Goal: Transaction & Acquisition: Purchase product/service

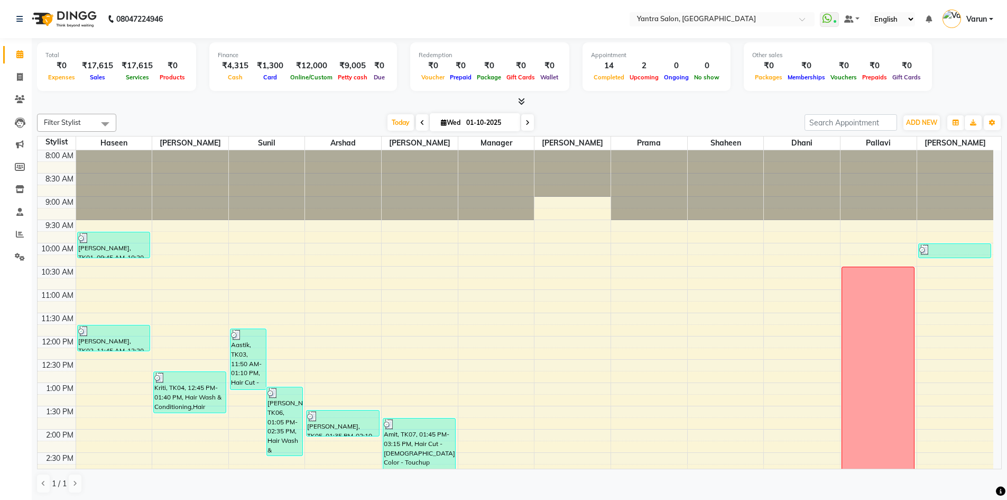
scroll to position [286, 0]
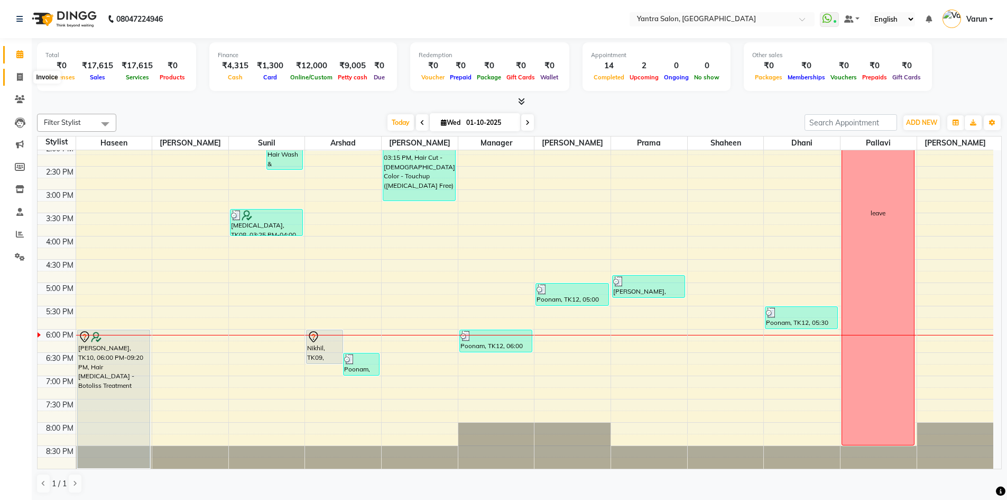
click at [21, 76] on icon at bounding box center [20, 77] width 6 height 8
select select "service"
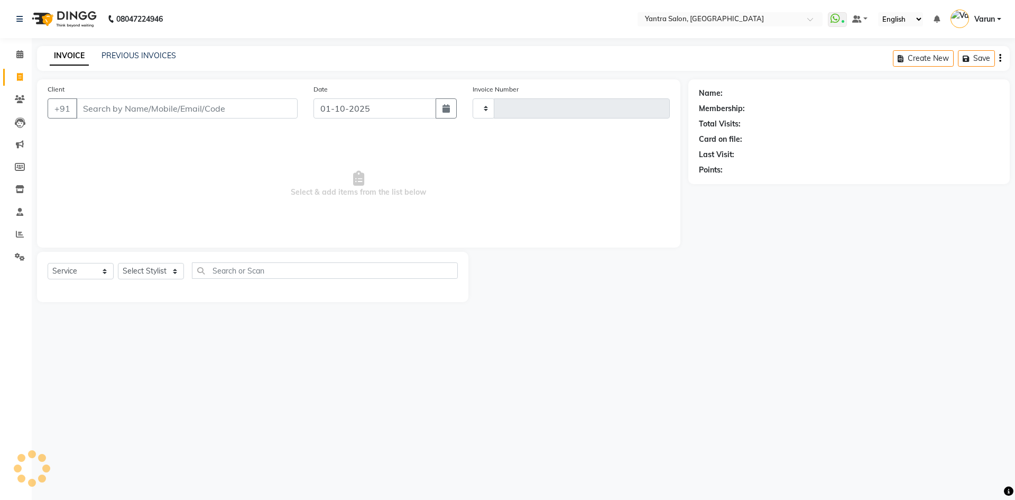
type input "2828"
select select "6253"
click at [150, 56] on link "PREVIOUS INVOICES" at bounding box center [139, 56] width 75 height 10
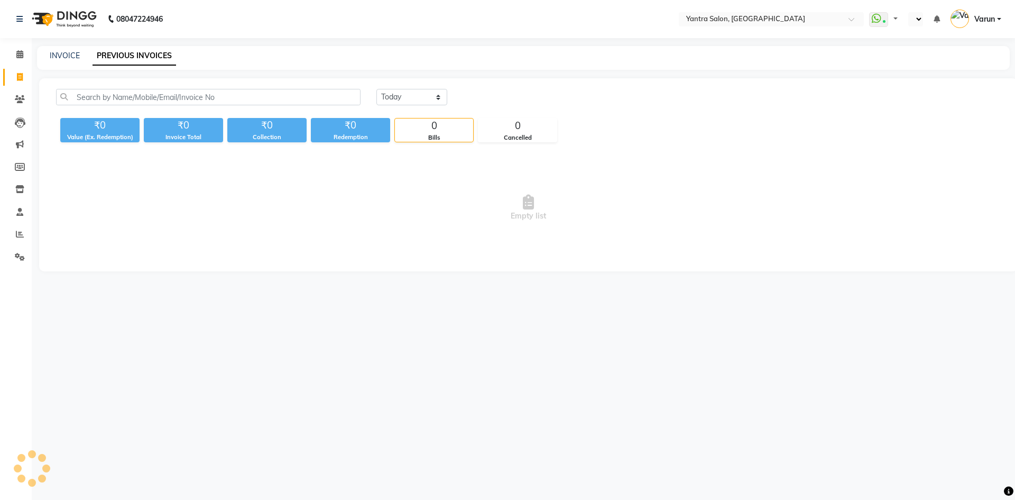
select select "en"
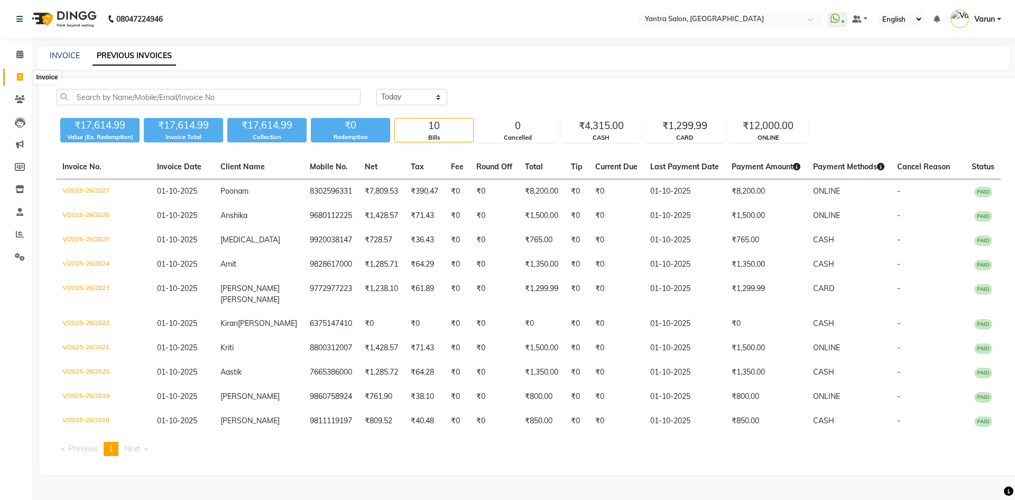
click at [19, 78] on icon at bounding box center [20, 77] width 6 height 8
select select "service"
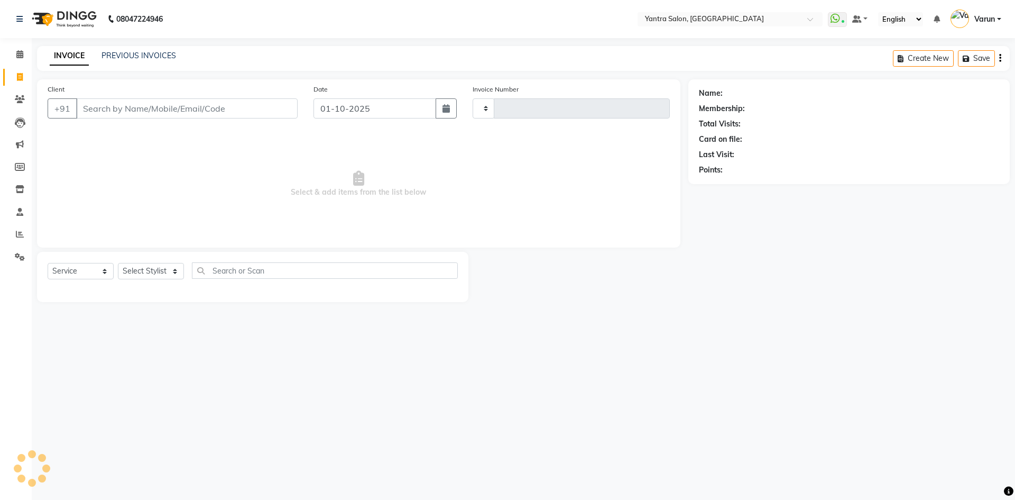
type input "2828"
select select "6253"
click at [90, 106] on input "Client" at bounding box center [187, 108] width 222 height 20
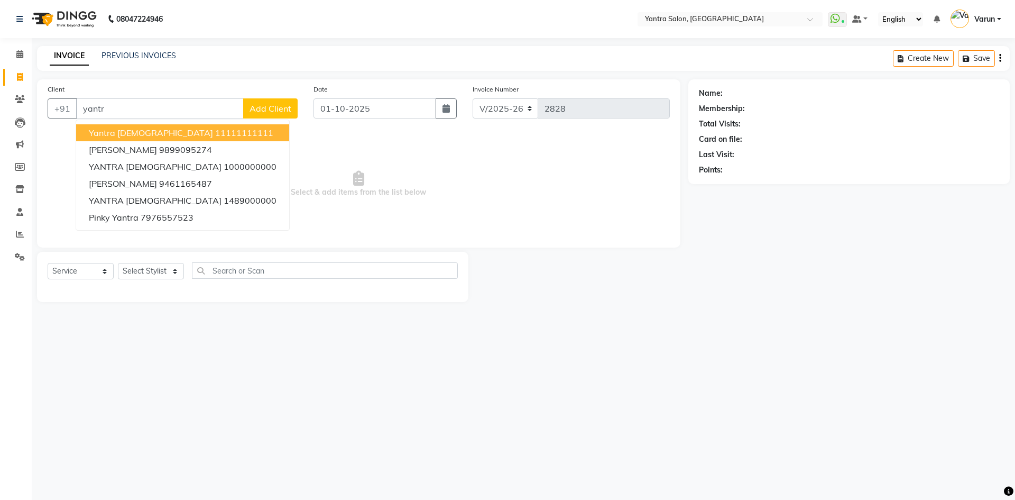
click at [215, 133] on ngb-highlight "11111111111" at bounding box center [244, 132] width 58 height 11
type input "11111111111"
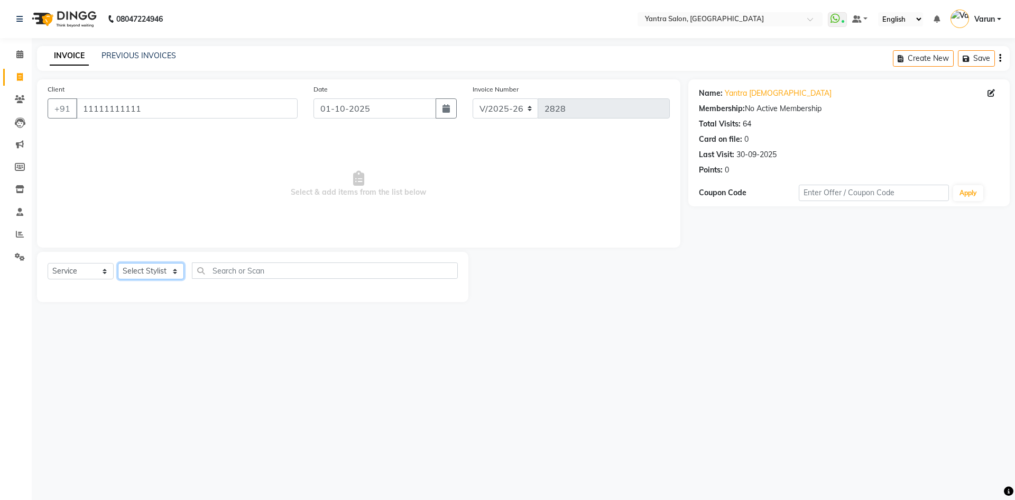
click at [149, 274] on select "Select Stylist admin [PERSON_NAME] Dhani Haseen [PERSON_NAME] Manager [PERSON_N…" at bounding box center [151, 271] width 66 height 16
select select "79572"
click at [118, 263] on select "Select Stylist admin [PERSON_NAME] Dhani Haseen [PERSON_NAME] Manager [PERSON_N…" at bounding box center [151, 271] width 66 height 16
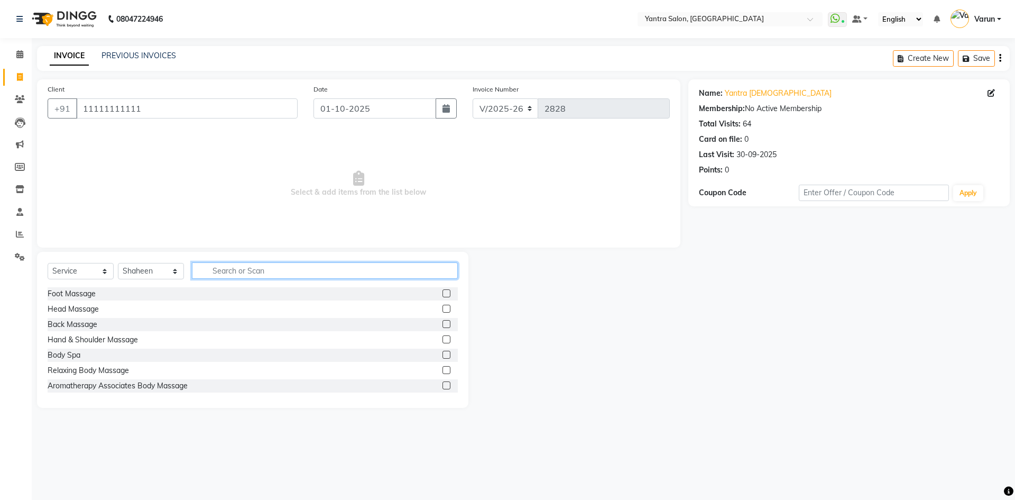
click at [224, 271] on input "text" at bounding box center [325, 270] width 266 height 16
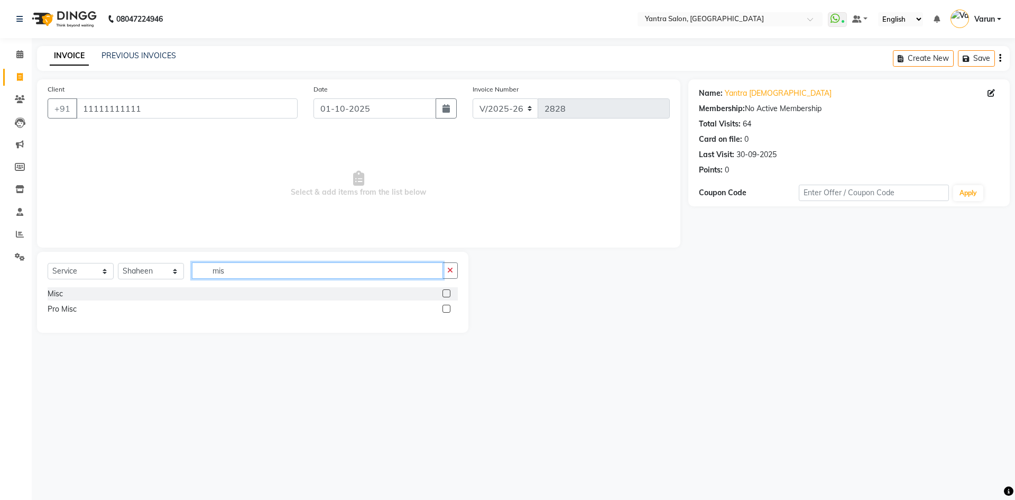
type input "mis"
click at [447, 290] on label at bounding box center [447, 293] width 8 height 8
click at [447, 290] on input "checkbox" at bounding box center [446, 293] width 7 height 7
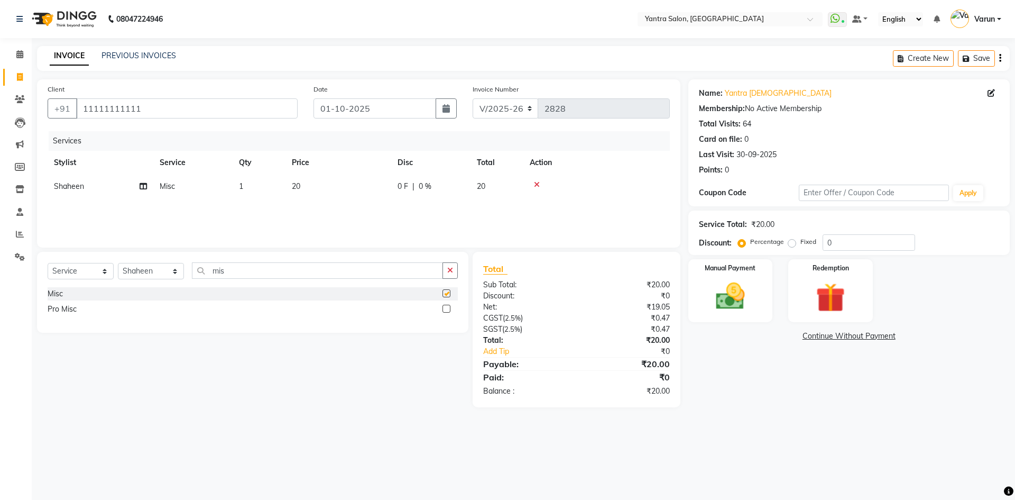
checkbox input "false"
click at [294, 180] on td "20" at bounding box center [338, 186] width 106 height 24
select select "79572"
click at [354, 190] on input "20" at bounding box center [388, 189] width 93 height 16
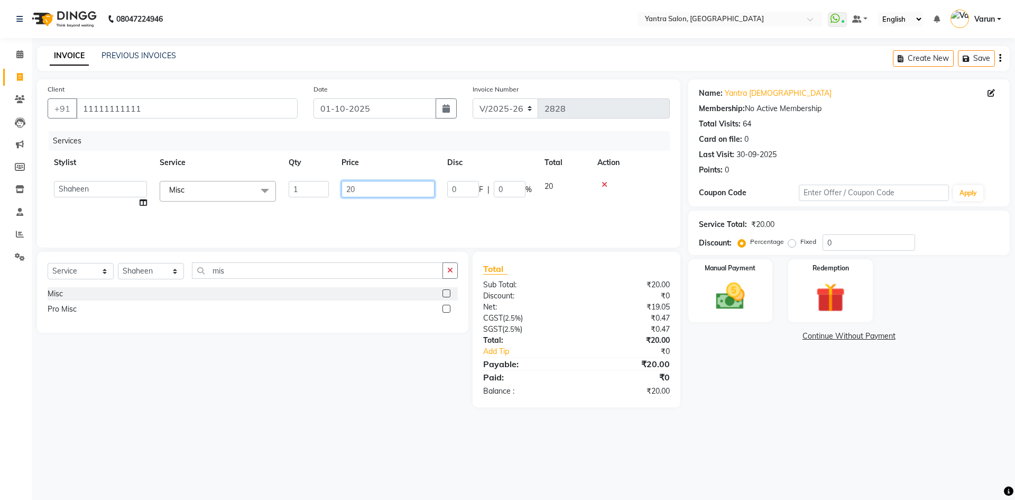
click at [353, 190] on input "20" at bounding box center [388, 189] width 93 height 16
type input "1350"
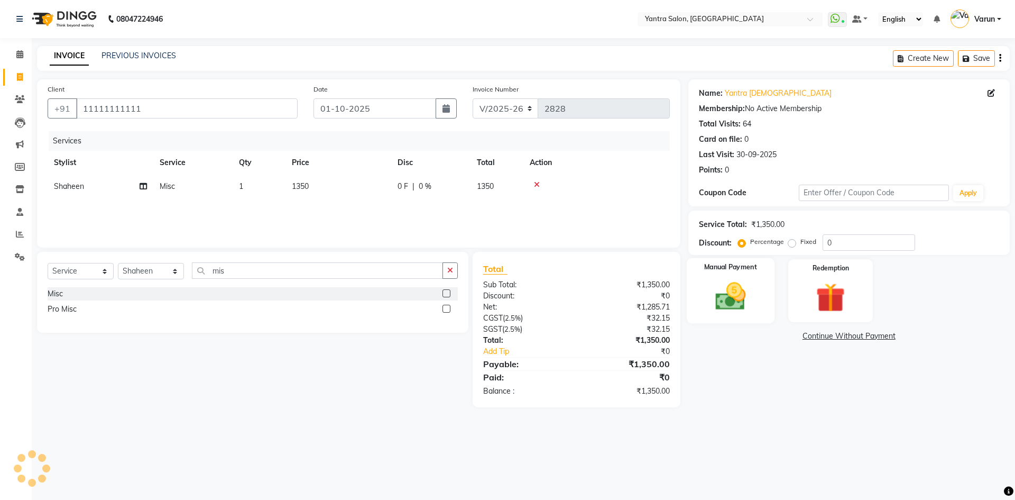
click at [734, 305] on img at bounding box center [730, 296] width 49 height 35
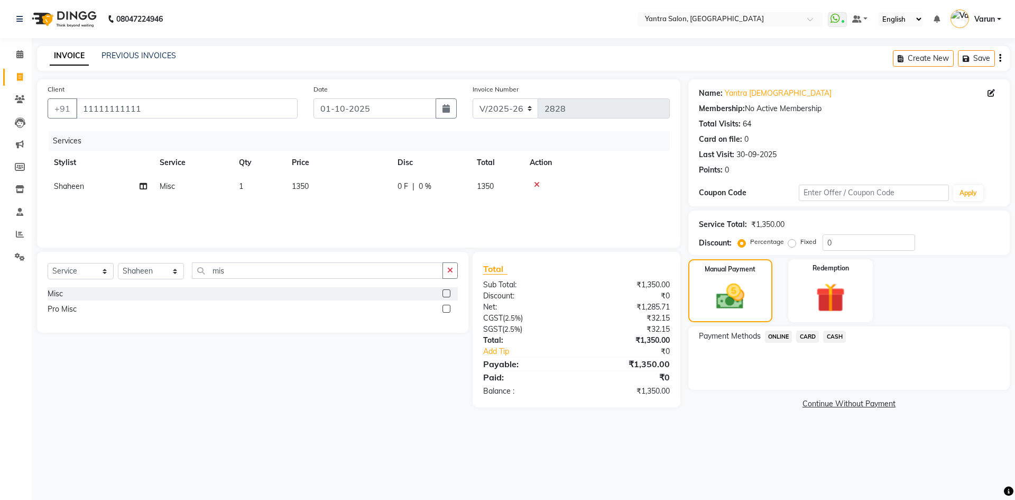
click at [777, 333] on span "ONLINE" at bounding box center [778, 336] width 27 height 12
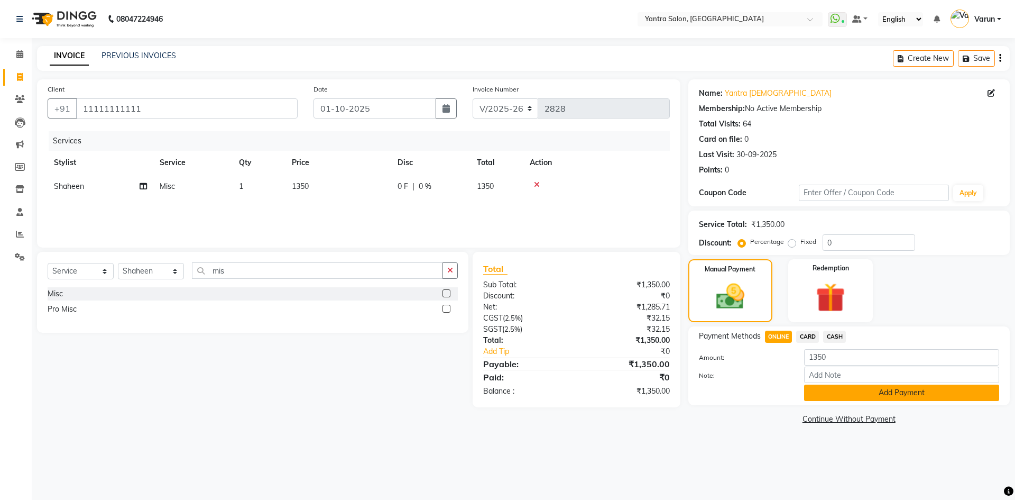
click at [830, 394] on button "Add Payment" at bounding box center [901, 392] width 195 height 16
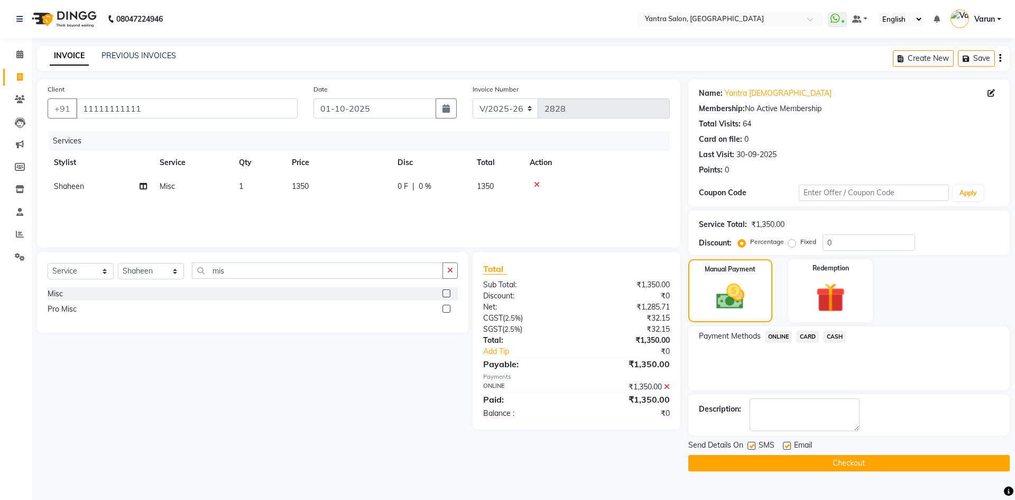
click at [751, 447] on label at bounding box center [752, 445] width 8 height 8
click at [751, 447] on input "checkbox" at bounding box center [751, 446] width 7 height 7
checkbox input "false"
click at [786, 446] on label at bounding box center [787, 445] width 8 height 8
click at [786, 446] on input "checkbox" at bounding box center [786, 446] width 7 height 7
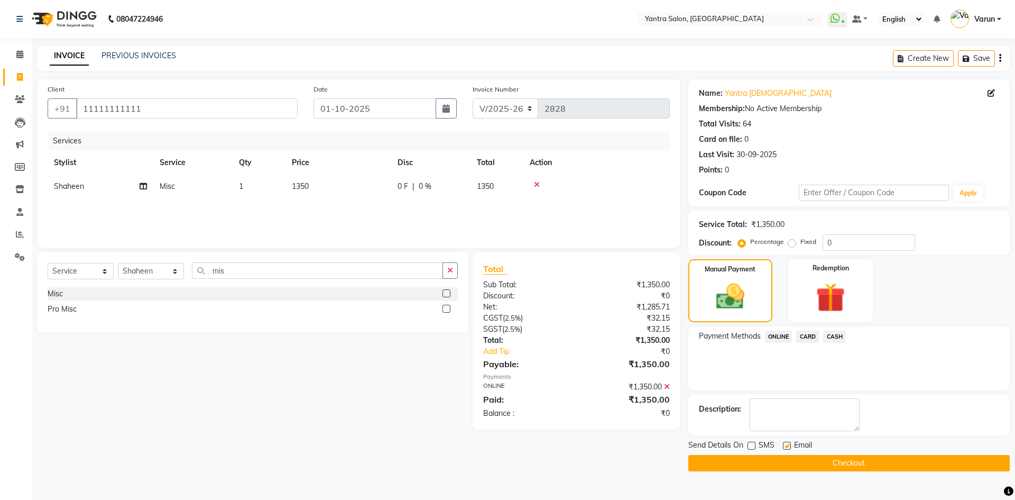
checkbox input "false"
click at [793, 460] on button "Checkout" at bounding box center [848, 463] width 321 height 16
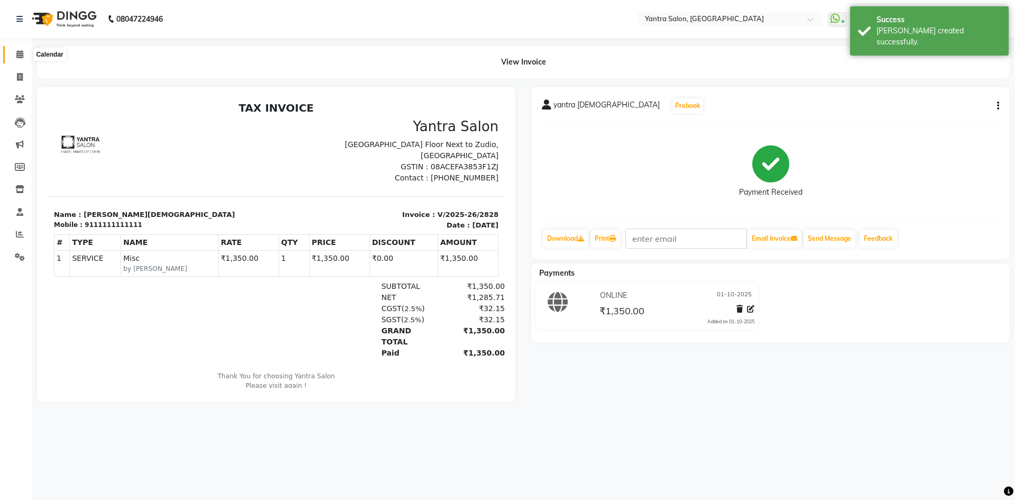
click at [21, 55] on icon at bounding box center [19, 54] width 7 height 8
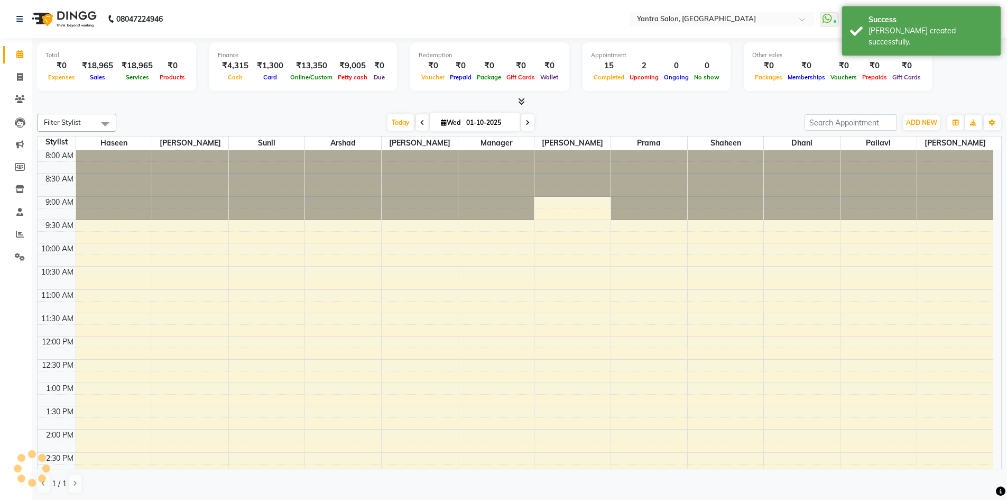
scroll to position [266, 0]
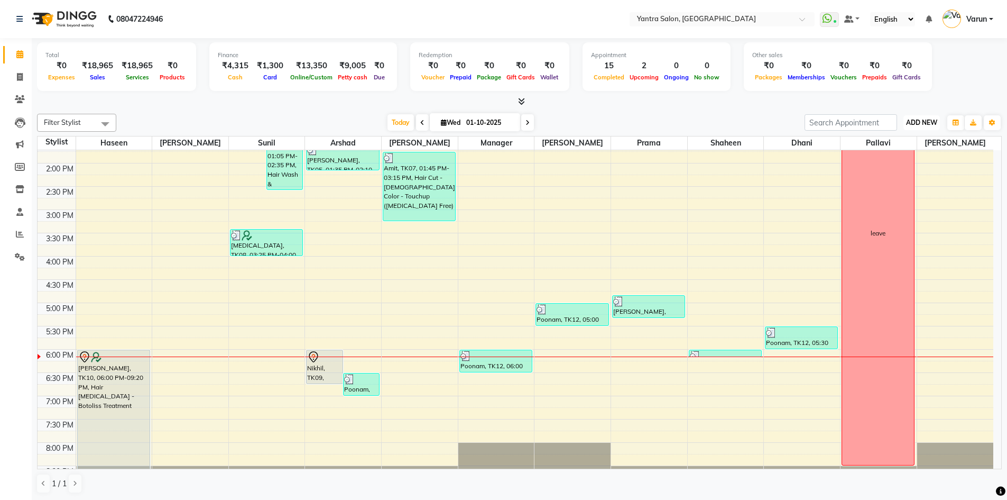
click at [924, 122] on span "ADD NEW" at bounding box center [921, 122] width 31 height 8
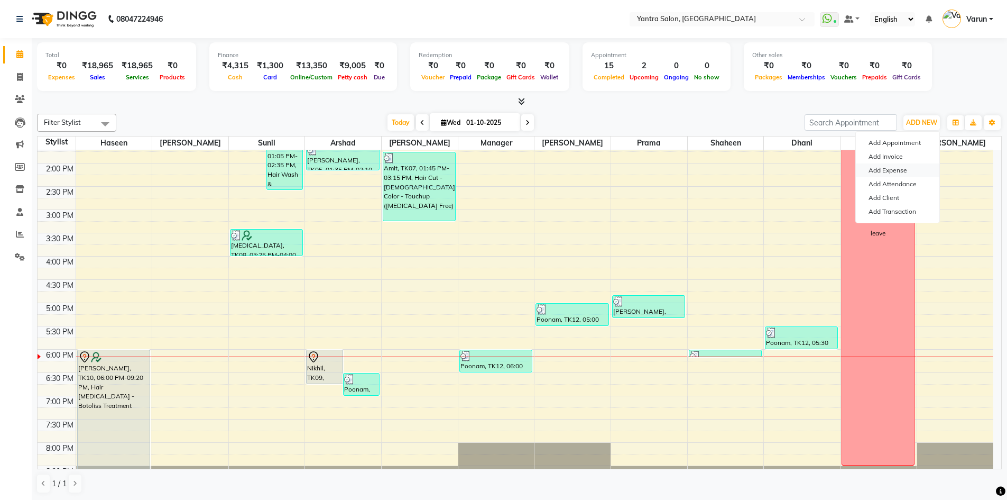
click at [908, 167] on link "Add Expense" at bounding box center [898, 170] width 84 height 14
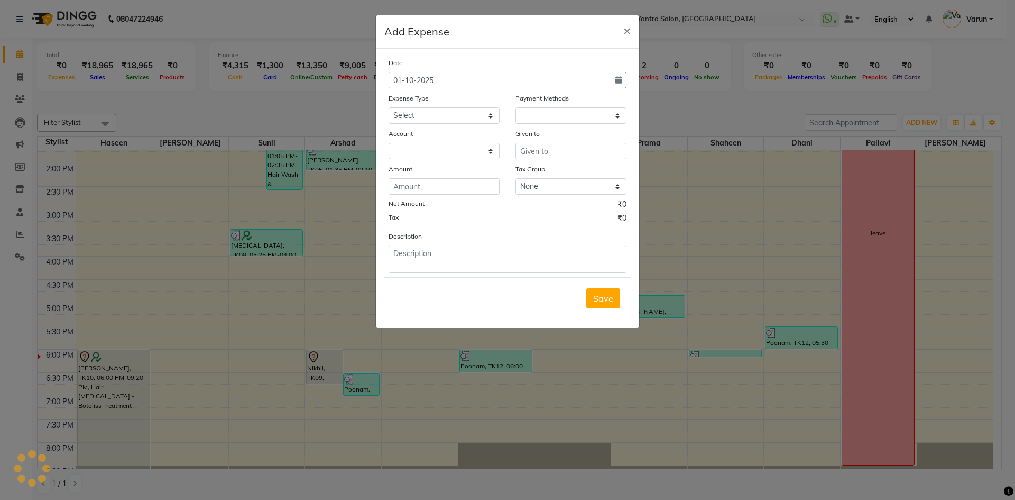
select select "1"
select select "5248"
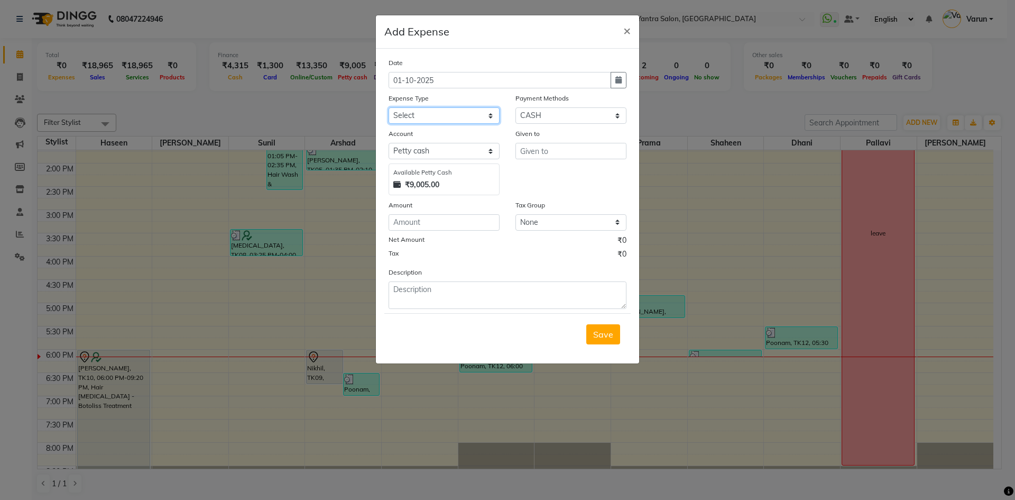
click at [429, 108] on select "Select Advance Salary Bank charges Car maintenance Cash transfer to bank Cash t…" at bounding box center [444, 115] width 111 height 16
select select "10"
click at [389, 107] on select "Select Advance Salary Bank charges Car maintenance Cash transfer to bank Cash t…" at bounding box center [444, 115] width 111 height 16
click at [535, 157] on input "text" at bounding box center [570, 151] width 111 height 16
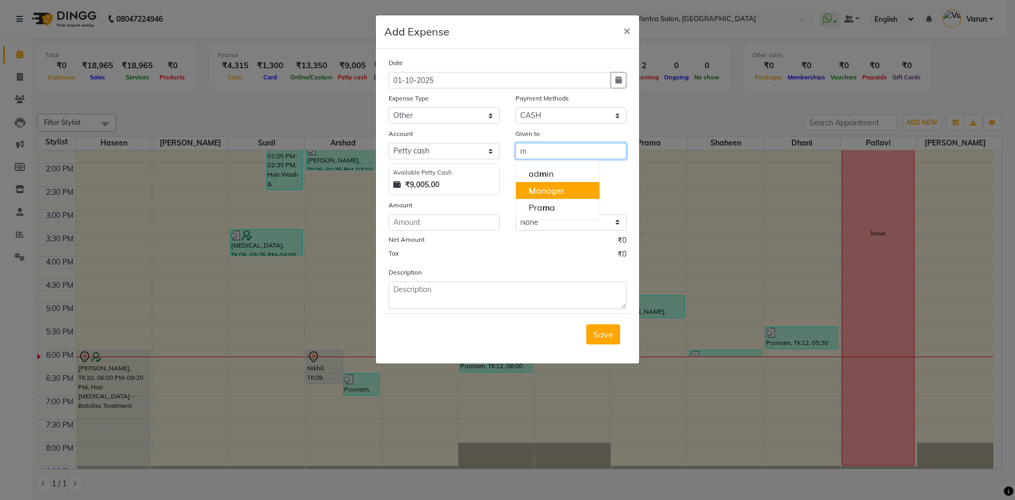
click at [541, 186] on ngb-highlight "M anager" at bounding box center [547, 190] width 36 height 11
type input "Manager"
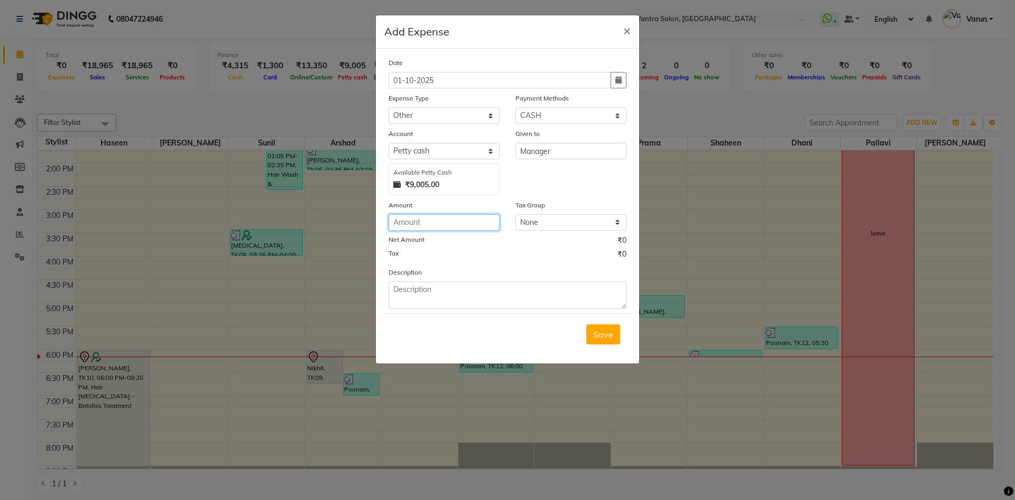
click at [395, 222] on input "number" at bounding box center [444, 222] width 111 height 16
type input "30"
click at [410, 297] on textarea at bounding box center [508, 294] width 238 height 27
type textarea "tea"
click at [609, 333] on span "Save" at bounding box center [603, 334] width 20 height 11
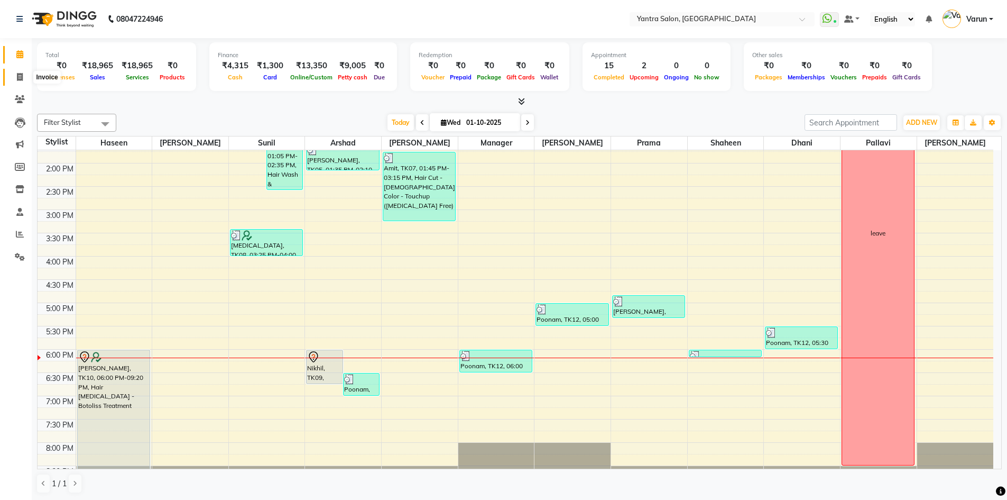
click at [21, 77] on icon at bounding box center [20, 77] width 6 height 8
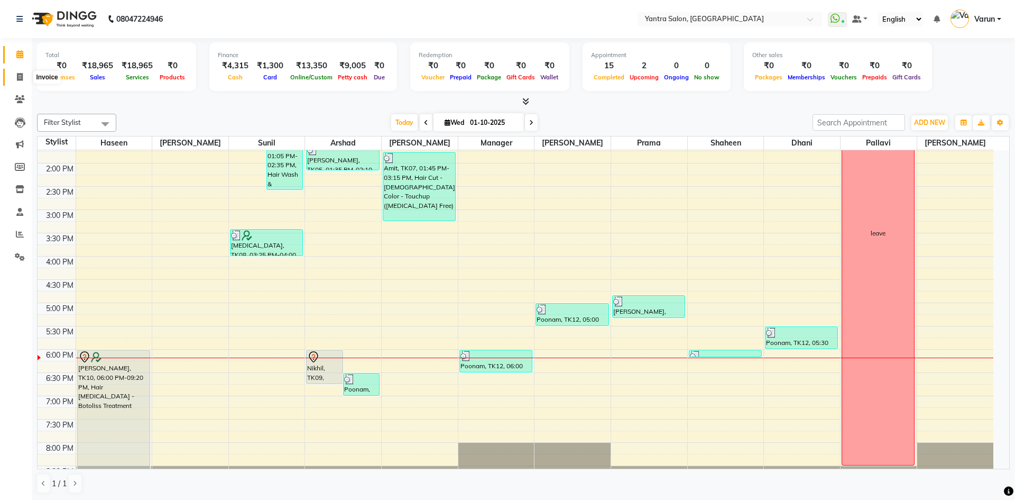
select select "6253"
select select "service"
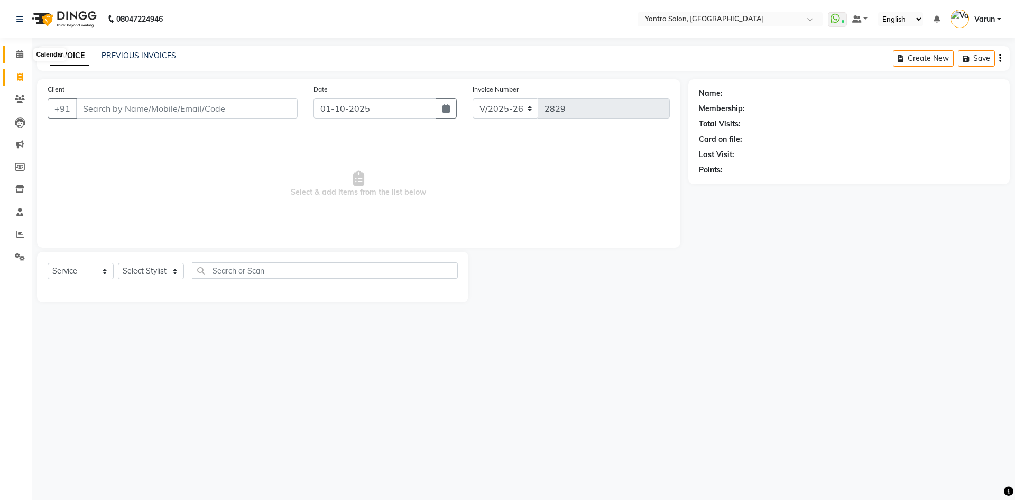
click at [21, 53] on icon at bounding box center [19, 54] width 7 height 8
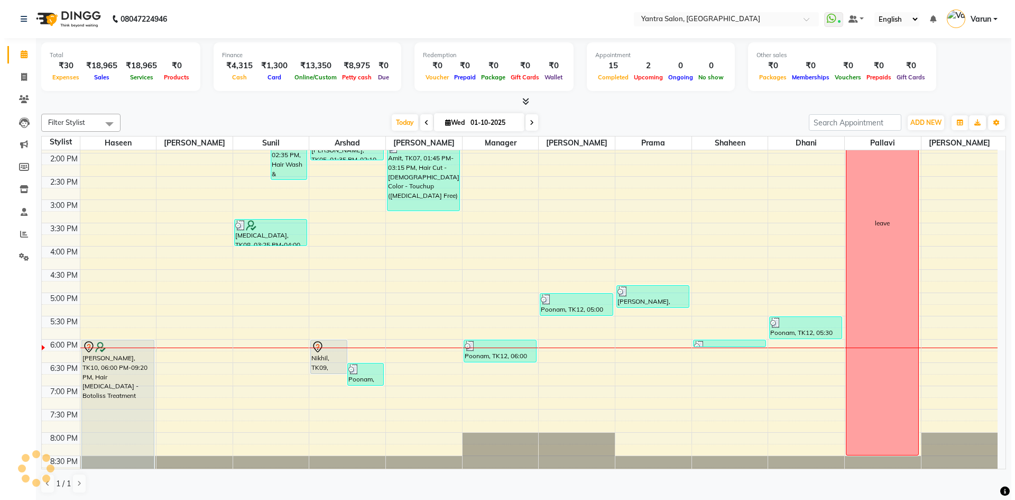
scroll to position [286, 0]
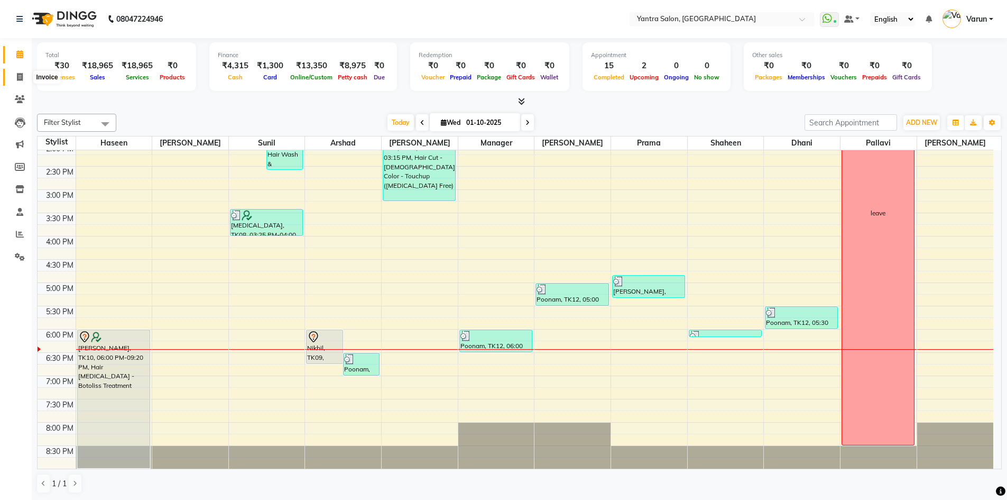
click at [18, 76] on icon at bounding box center [20, 77] width 6 height 8
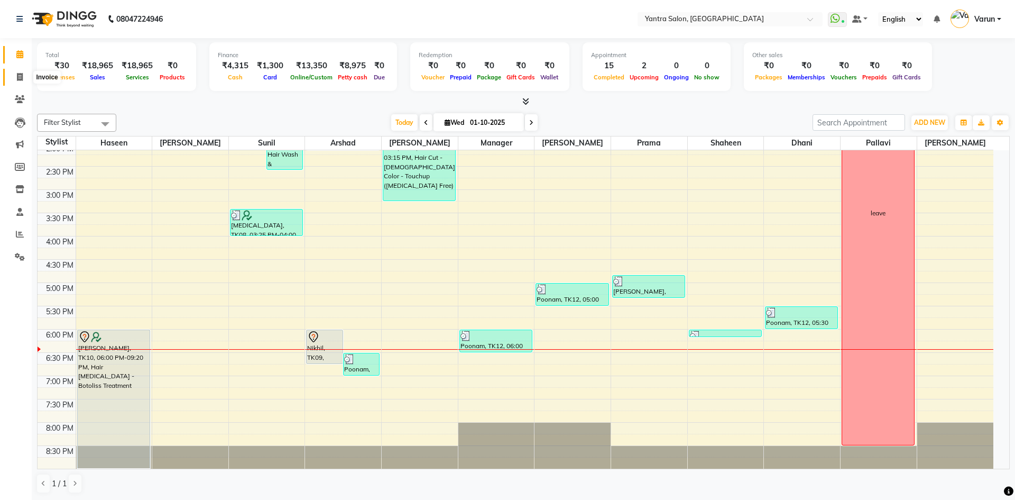
select select "service"
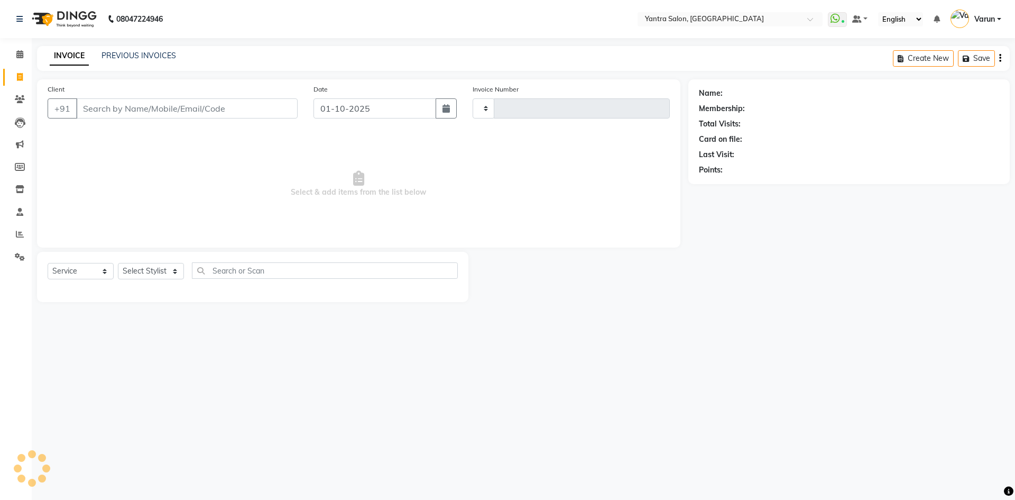
type input "2829"
select select "6253"
type input "7728073767"
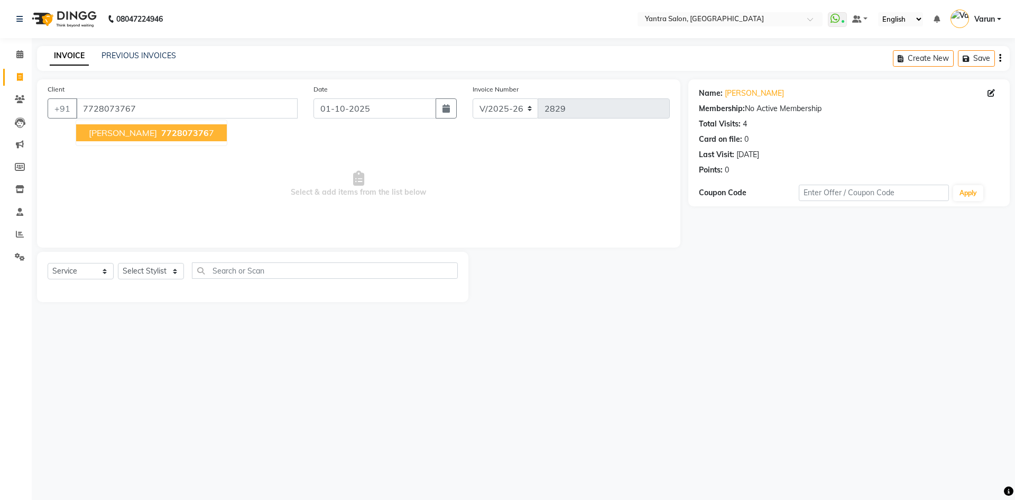
click at [126, 134] on span "[PERSON_NAME]" at bounding box center [123, 132] width 68 height 11
click at [144, 271] on select "Select Stylist admin [PERSON_NAME] Dhani Haseen [PERSON_NAME] Manager [PERSON_N…" at bounding box center [151, 271] width 66 height 16
select select "76999"
click at [118, 263] on select "Select Stylist admin [PERSON_NAME] Dhani Haseen [PERSON_NAME] Manager [PERSON_N…" at bounding box center [151, 271] width 66 height 16
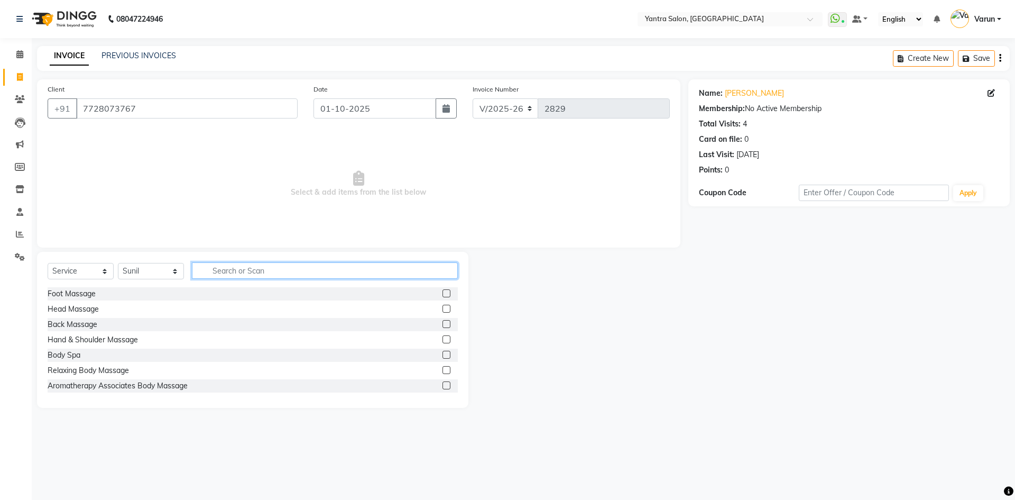
click at [214, 273] on input "text" at bounding box center [325, 270] width 266 height 16
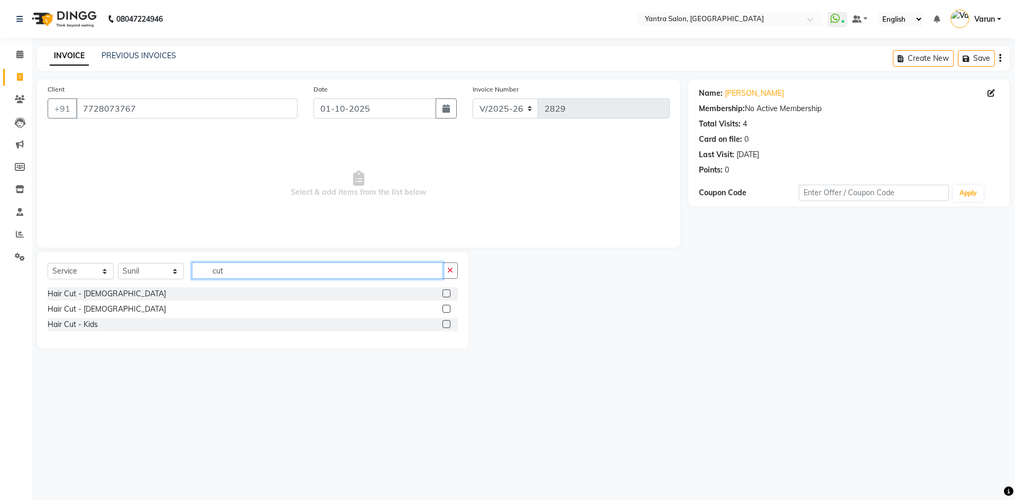
type input "cut"
click at [447, 310] on label at bounding box center [447, 309] width 8 height 8
click at [447, 310] on input "checkbox" at bounding box center [446, 309] width 7 height 7
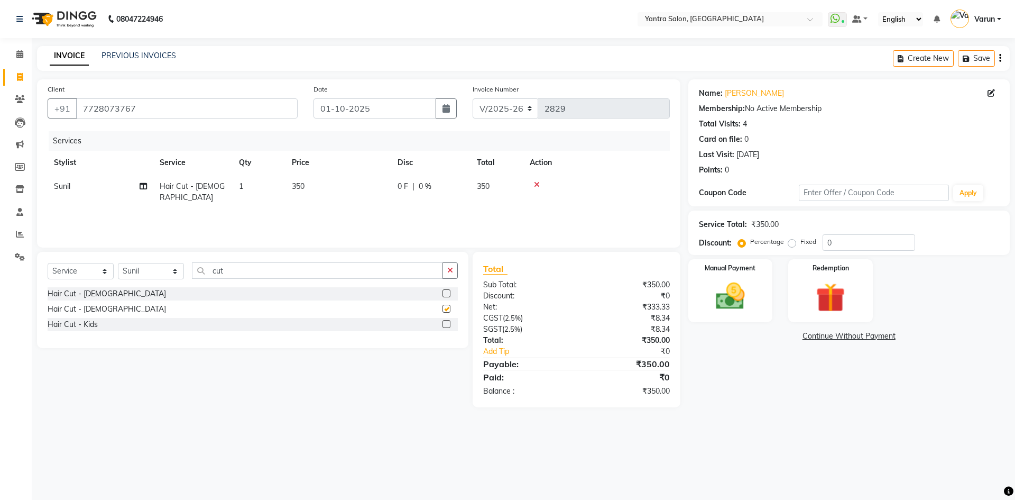
checkbox input "false"
click at [231, 260] on div "Select Service Product Membership Package Voucher Prepaid Gift Card Select Styl…" at bounding box center [252, 300] width 431 height 96
click at [224, 269] on input "cut" at bounding box center [317, 270] width 251 height 16
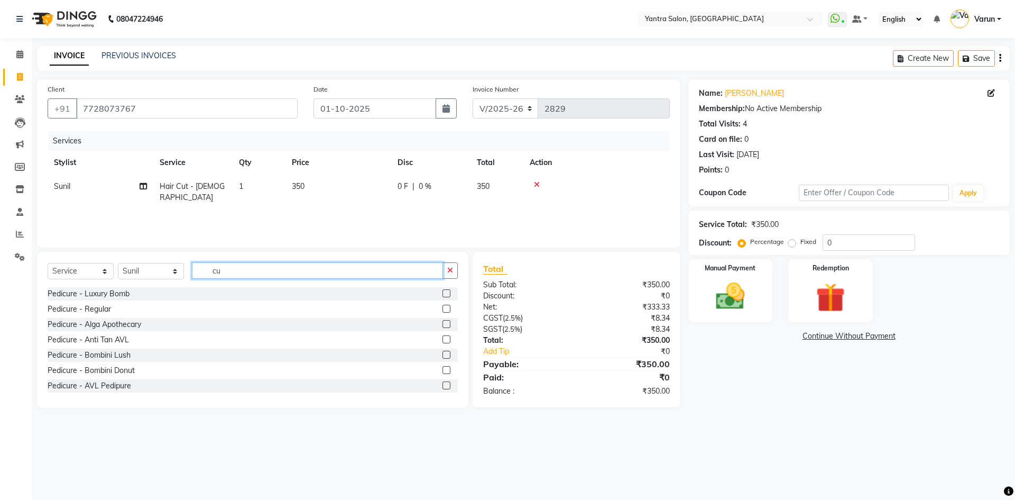
type input "c"
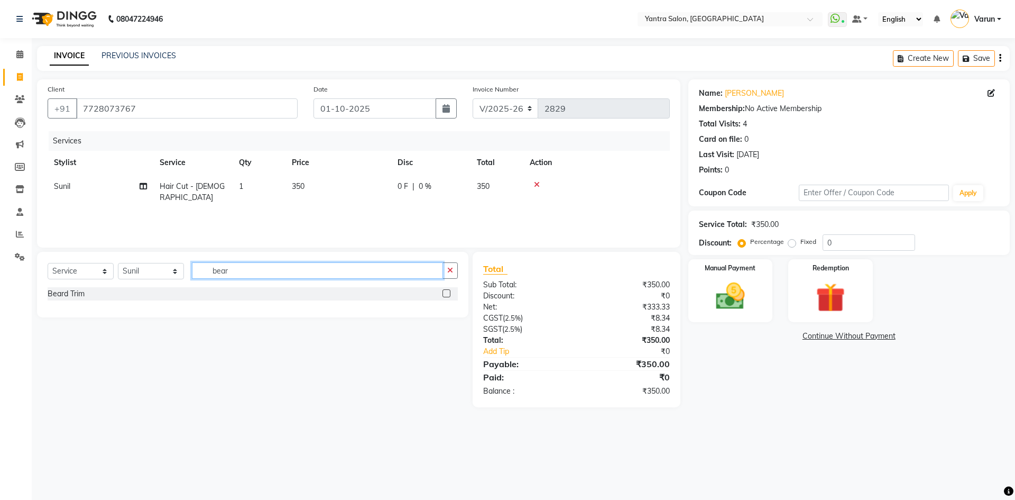
type input "bear"
click at [445, 293] on label at bounding box center [447, 293] width 8 height 8
click at [445, 293] on input "checkbox" at bounding box center [446, 293] width 7 height 7
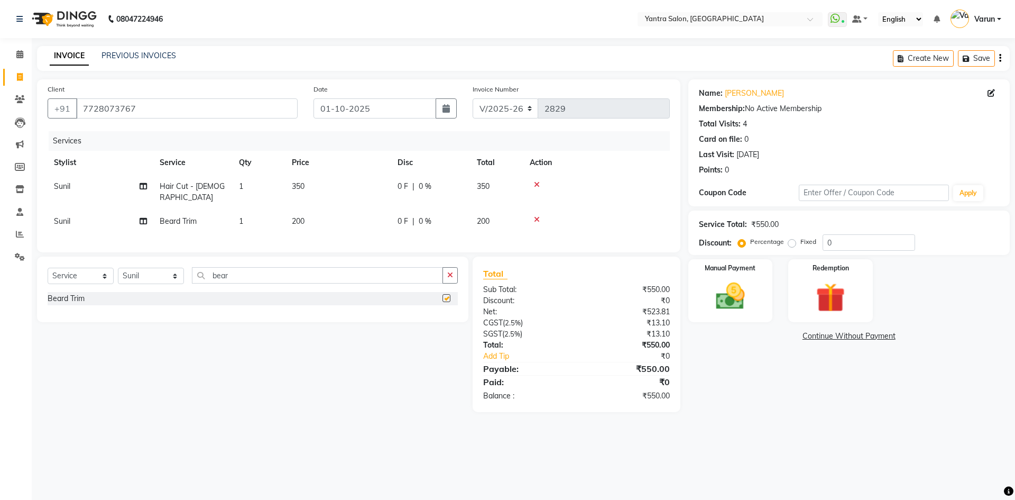
checkbox input "false"
click at [800, 242] on label "Fixed" at bounding box center [808, 242] width 16 height 10
click at [790, 242] on input "Fixed" at bounding box center [793, 241] width 7 height 7
radio input "true"
click at [823, 241] on input "0" at bounding box center [869, 242] width 93 height 16
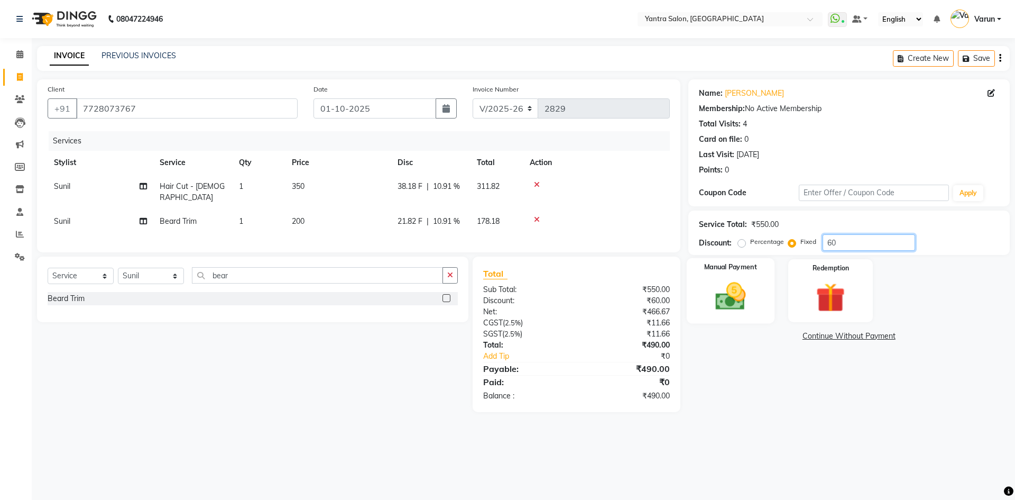
type input "60"
click at [732, 297] on img at bounding box center [730, 296] width 49 height 35
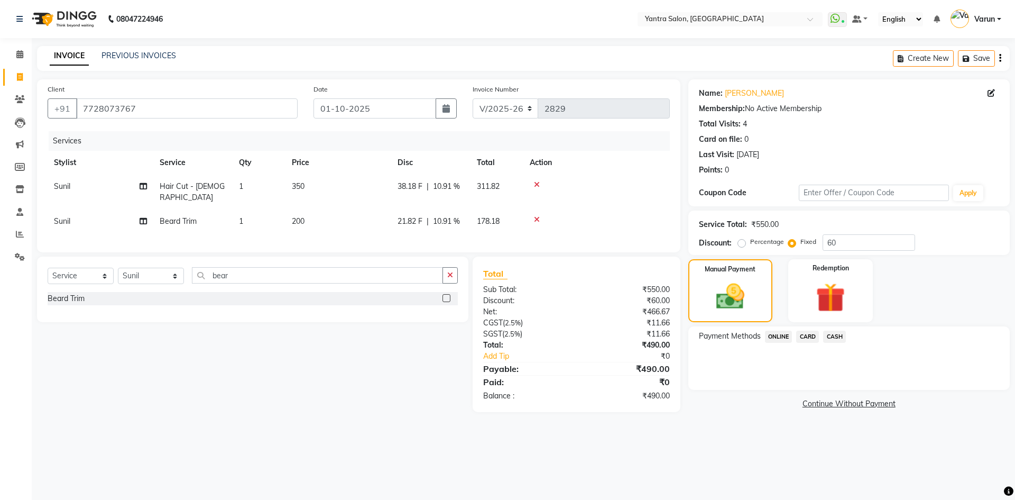
click at [783, 337] on span "ONLINE" at bounding box center [778, 336] width 27 height 12
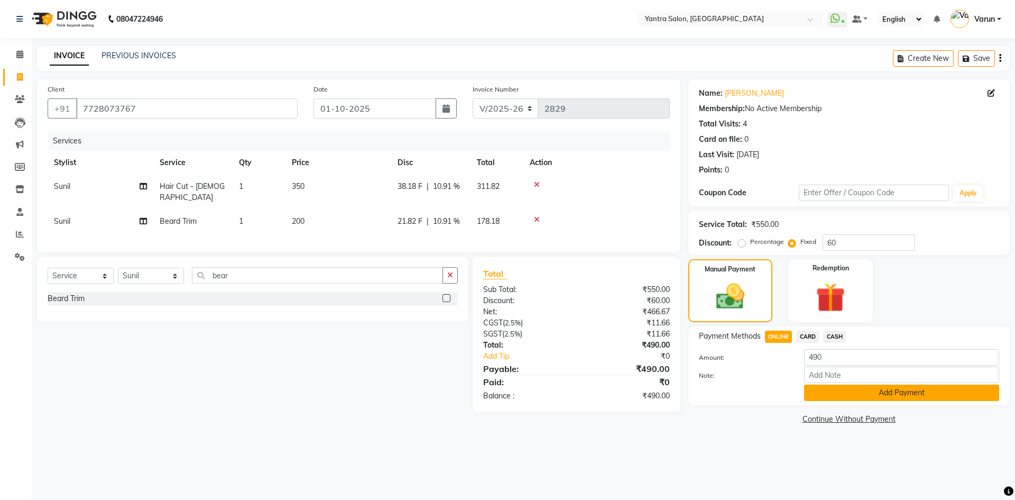
click at [849, 394] on button "Add Payment" at bounding box center [901, 392] width 195 height 16
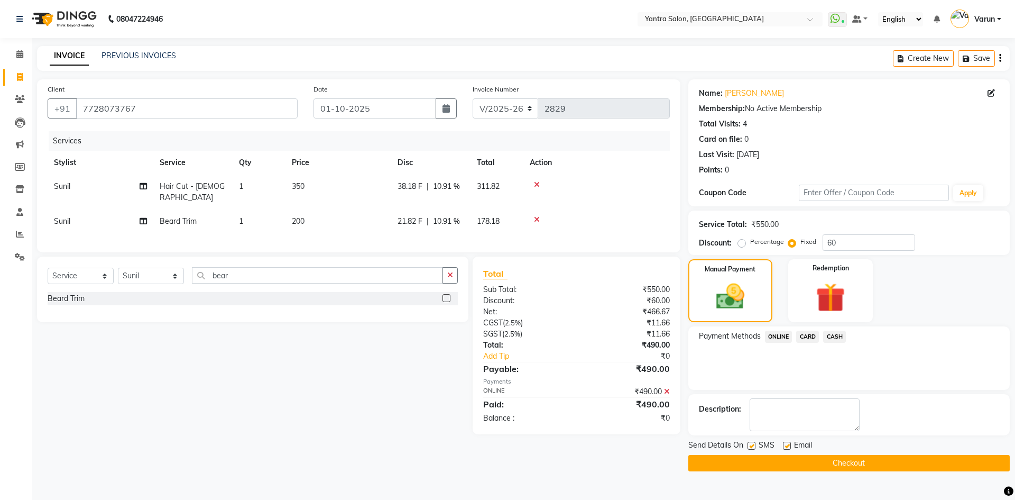
click at [836, 461] on button "Checkout" at bounding box center [848, 463] width 321 height 16
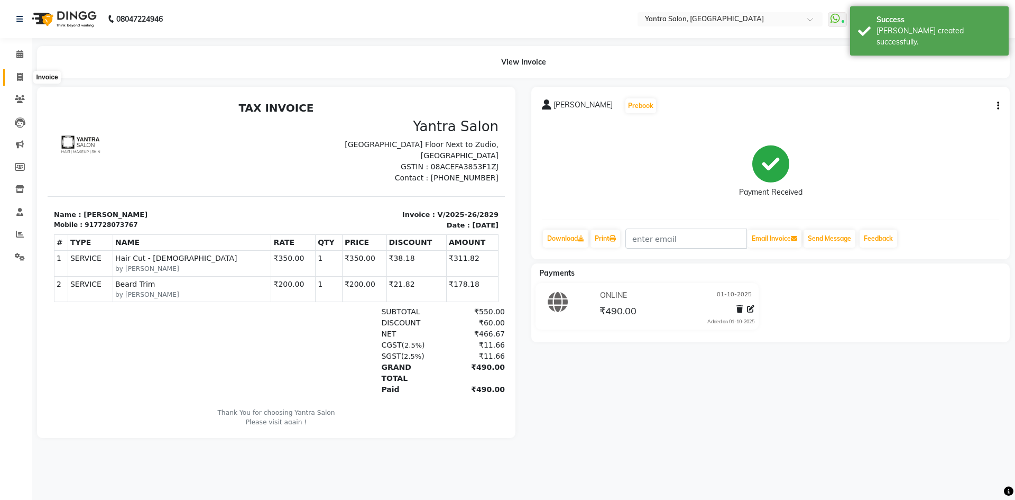
click at [21, 73] on icon at bounding box center [20, 77] width 6 height 8
select select "service"
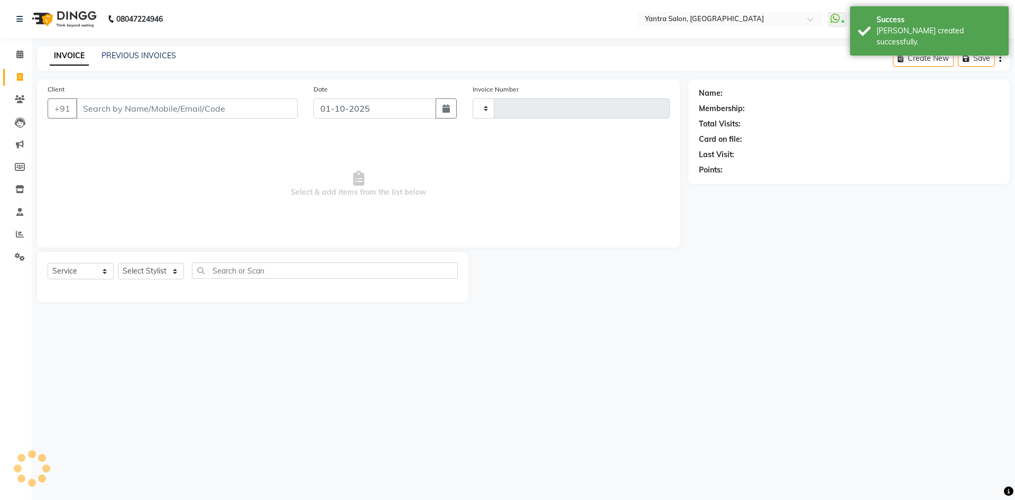
type input "2830"
select select "6253"
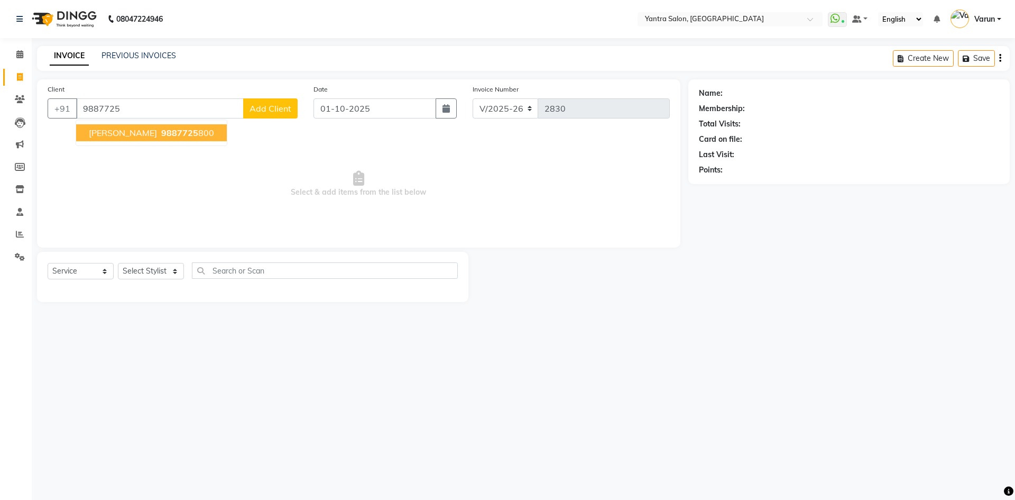
click at [126, 130] on span "[PERSON_NAME]" at bounding box center [123, 132] width 68 height 11
type input "9887725800"
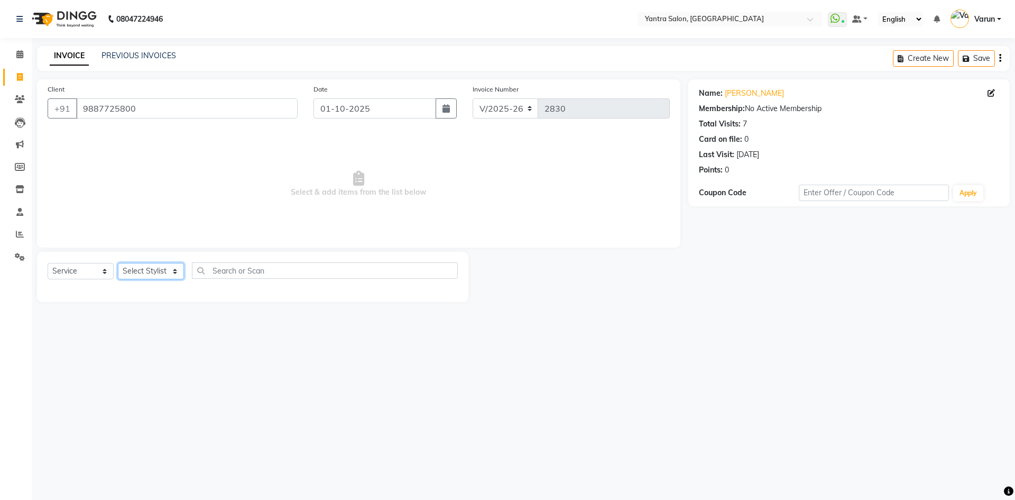
click at [155, 275] on select "Select Stylist admin [PERSON_NAME] Dhani Haseen [PERSON_NAME] Manager [PERSON_N…" at bounding box center [151, 271] width 66 height 16
select select "79572"
click at [118, 263] on select "Select Stylist admin [PERSON_NAME] Dhani Haseen [PERSON_NAME] Manager [PERSON_N…" at bounding box center [151, 271] width 66 height 16
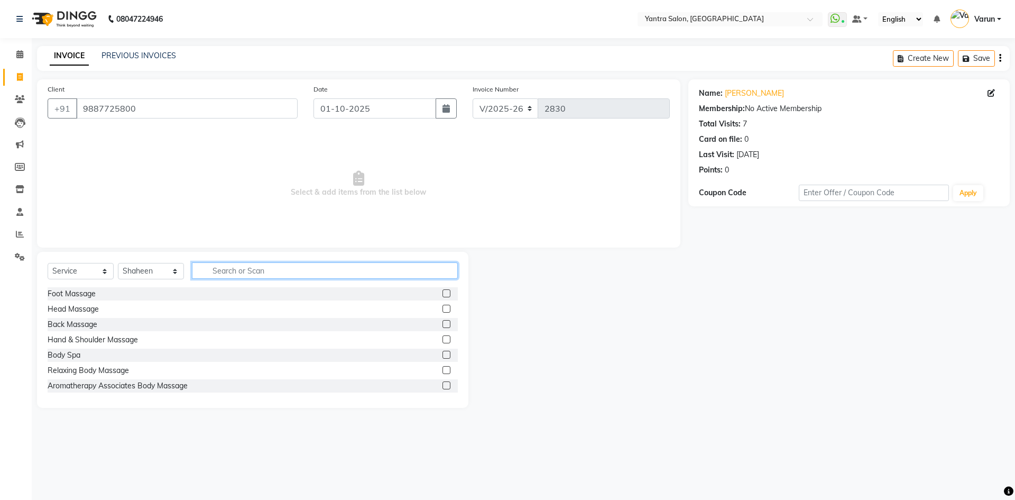
click at [211, 273] on input "text" at bounding box center [325, 270] width 266 height 16
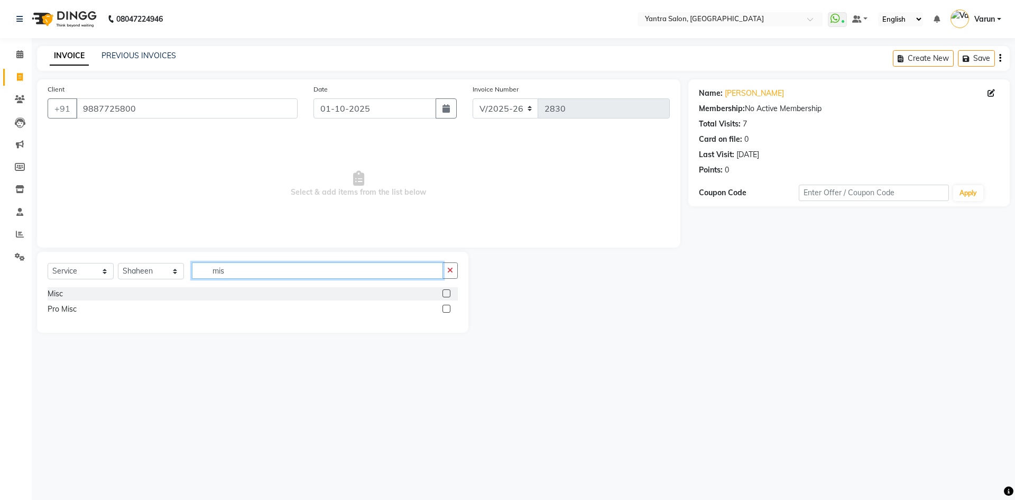
type input "mis"
click at [445, 291] on label at bounding box center [447, 293] width 8 height 8
click at [445, 291] on input "checkbox" at bounding box center [446, 293] width 7 height 7
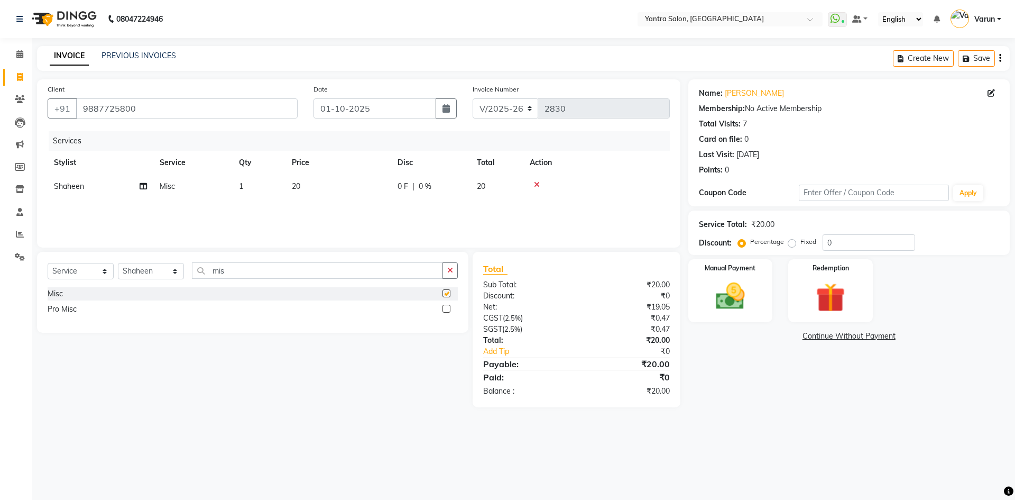
checkbox input "false"
click at [294, 182] on span "20" at bounding box center [296, 186] width 8 height 10
select select "79572"
click at [350, 190] on input "20" at bounding box center [388, 189] width 93 height 16
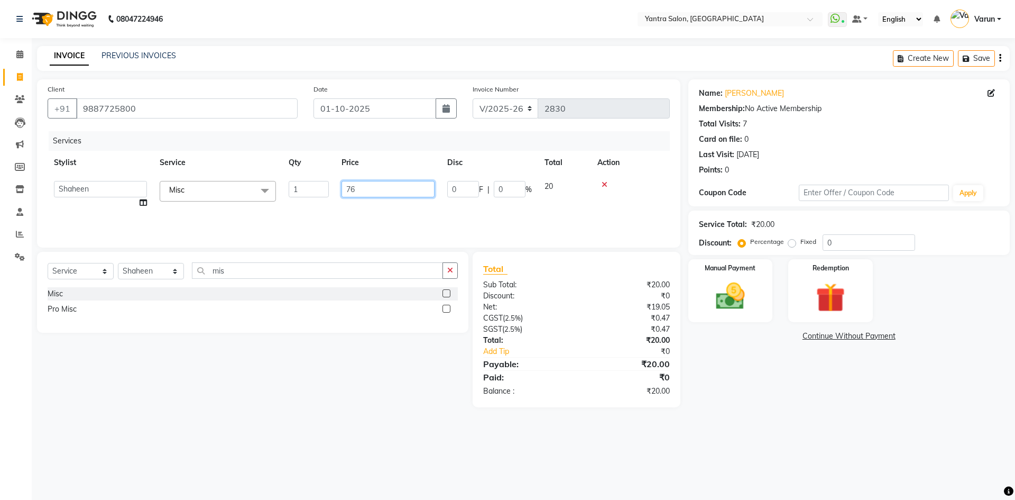
type input "760"
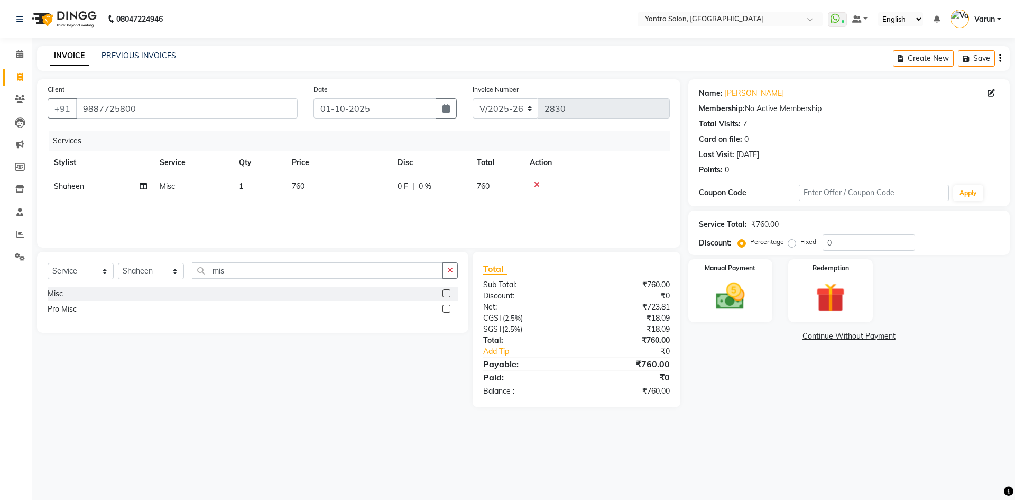
click at [821, 243] on div "Percentage Fixed" at bounding box center [781, 242] width 82 height 14
click at [823, 243] on input "0" at bounding box center [869, 242] width 93 height 16
type input "100"
click at [733, 297] on img at bounding box center [730, 296] width 49 height 35
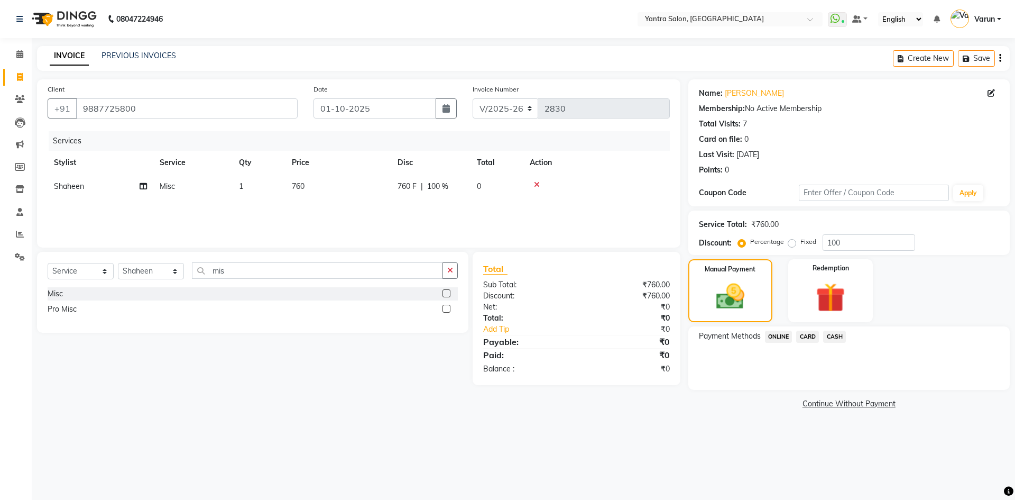
click at [834, 336] on span "CASH" at bounding box center [834, 336] width 23 height 12
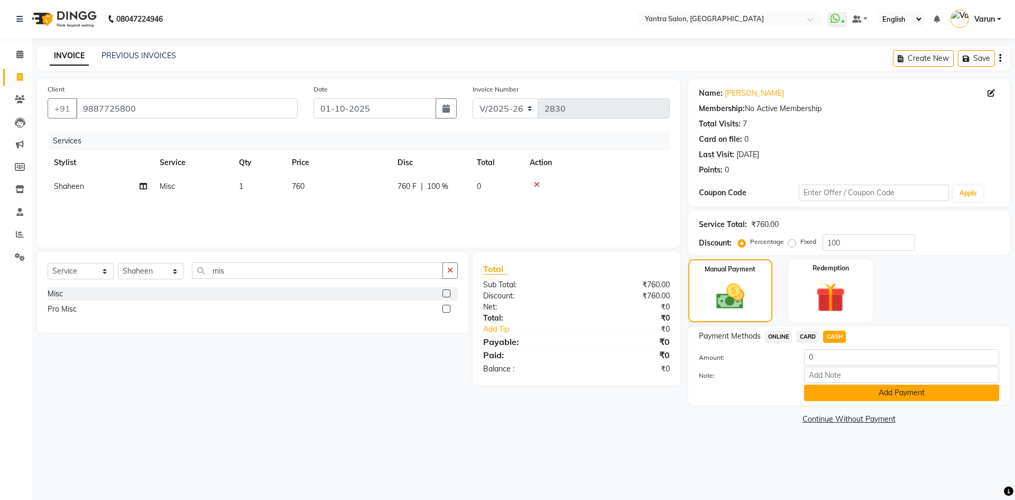
click at [824, 394] on button "Add Payment" at bounding box center [901, 392] width 195 height 16
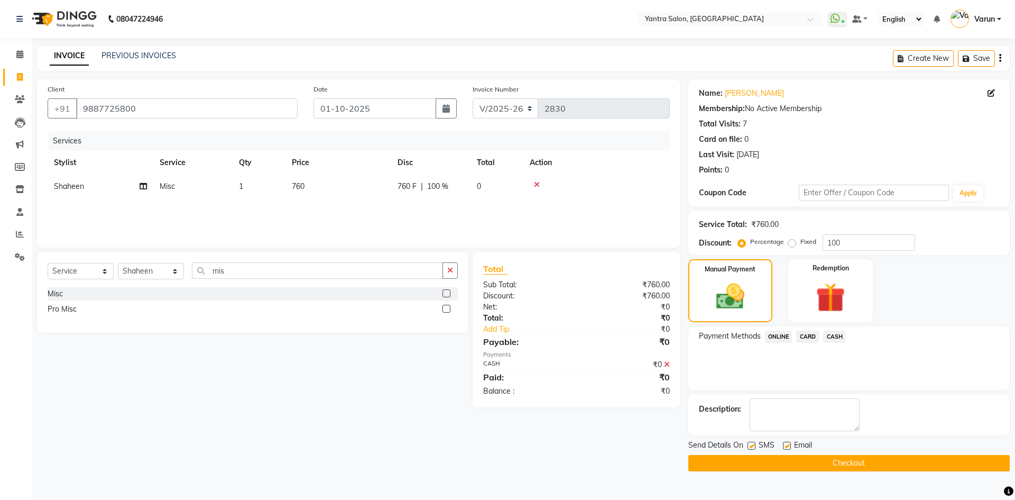
click at [752, 445] on label at bounding box center [752, 445] width 8 height 8
click at [752, 445] on input "checkbox" at bounding box center [751, 446] width 7 height 7
checkbox input "false"
click at [789, 445] on label at bounding box center [787, 445] width 8 height 8
click at [789, 445] on input "checkbox" at bounding box center [786, 446] width 7 height 7
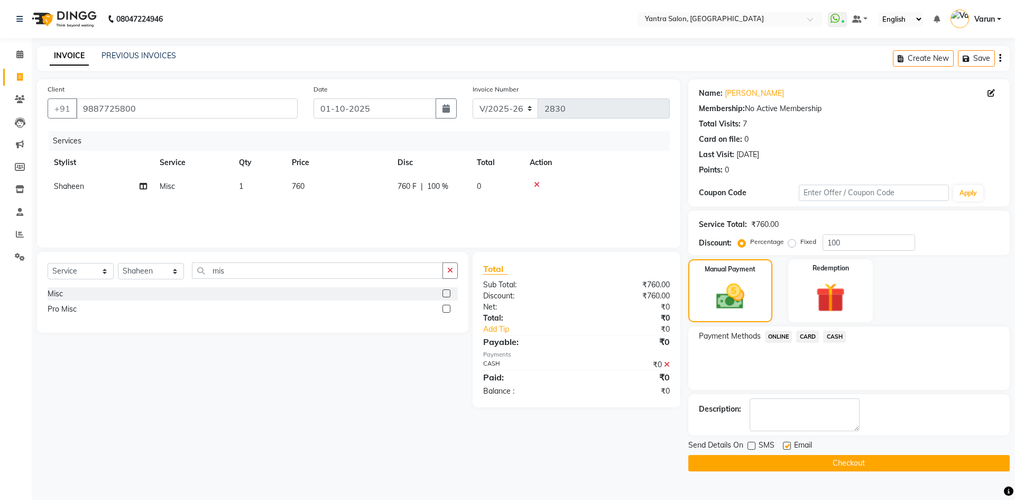
checkbox input "false"
click at [805, 463] on button "Checkout" at bounding box center [848, 463] width 321 height 16
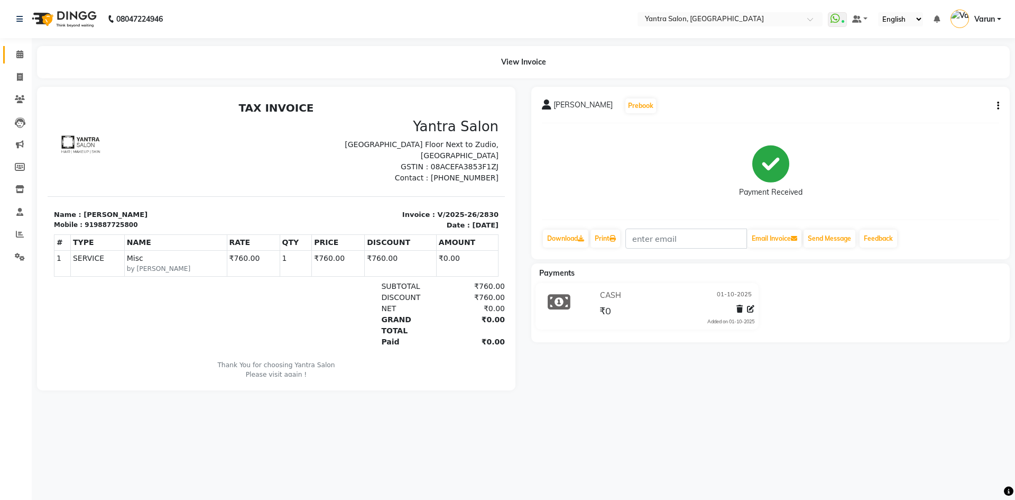
drag, startPoint x: 806, startPoint y: 461, endPoint x: 10, endPoint y: 50, distance: 896.4
click at [10, 50] on link "Calendar" at bounding box center [15, 54] width 25 height 17
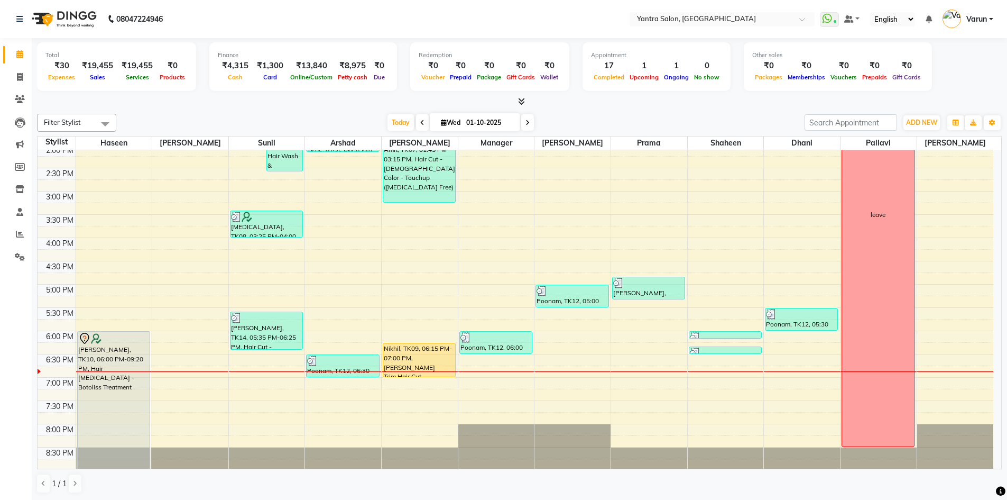
scroll to position [286, 0]
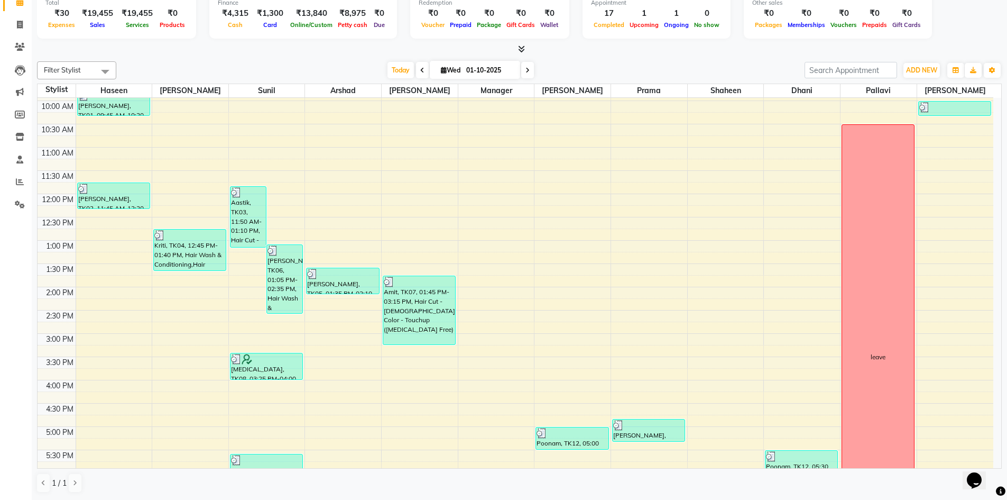
scroll to position [234, 0]
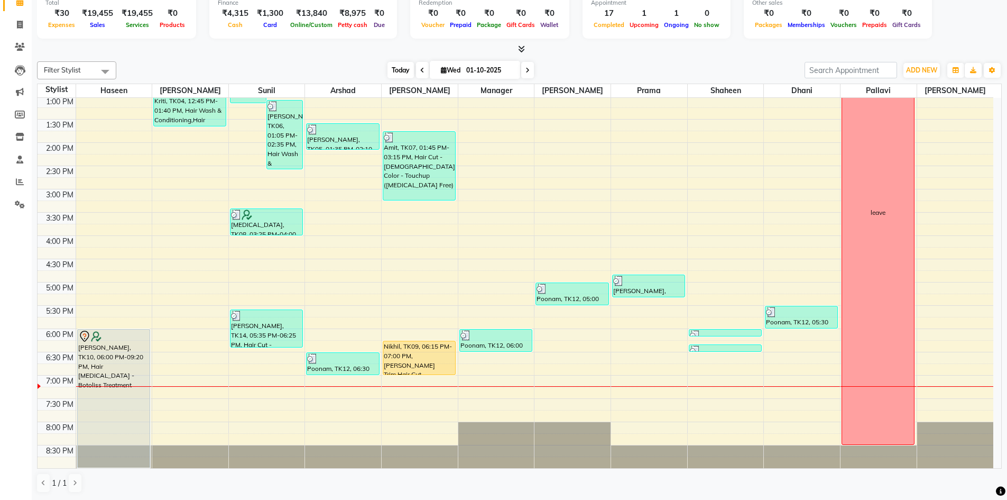
click at [393, 70] on span "Today" at bounding box center [401, 70] width 26 height 16
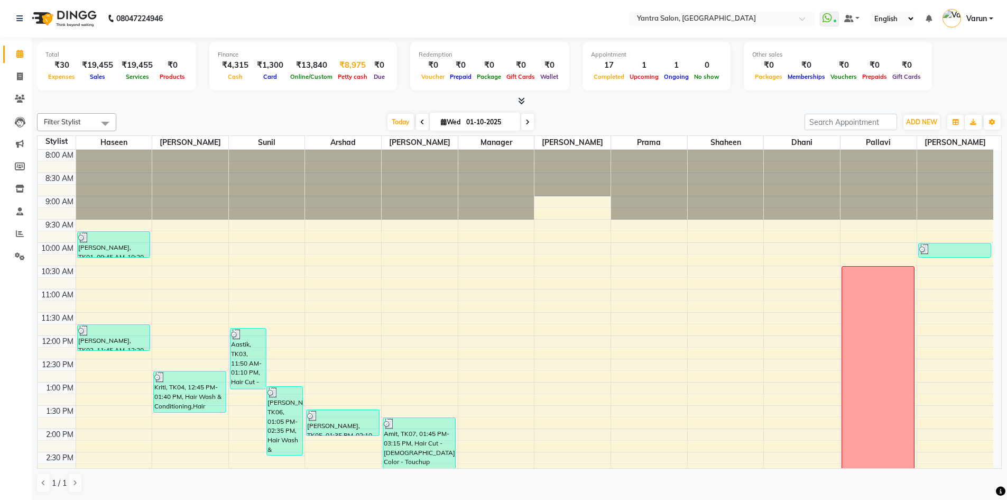
scroll to position [286, 0]
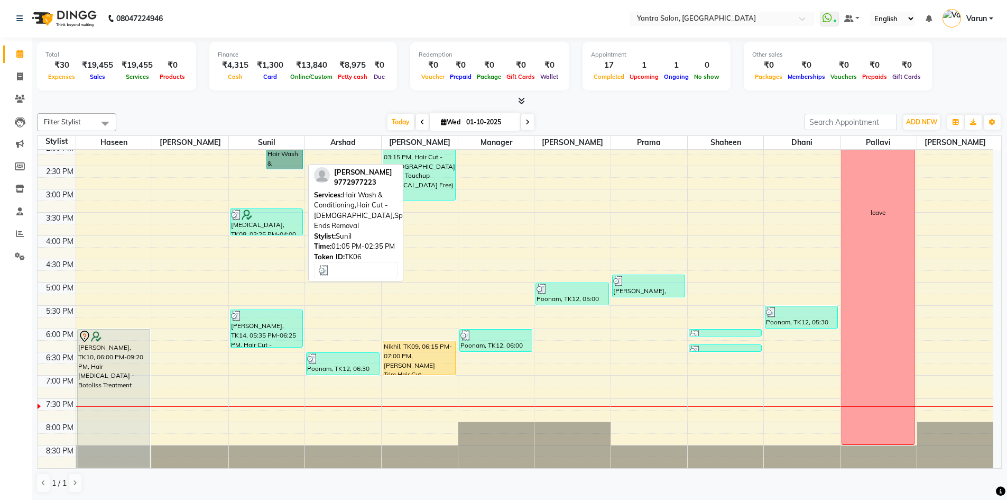
drag, startPoint x: 268, startPoint y: 168, endPoint x: 0, endPoint y: 94, distance: 277.4
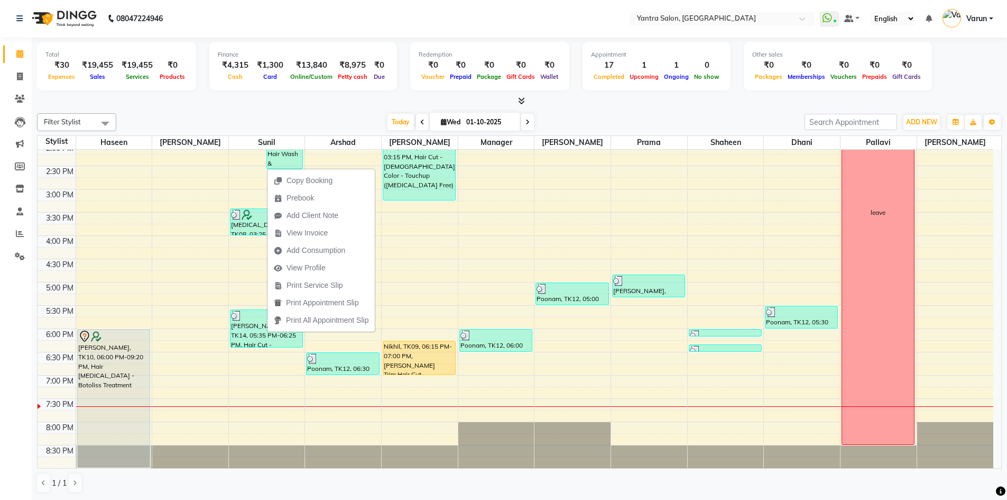
click at [359, 105] on div at bounding box center [519, 101] width 965 height 11
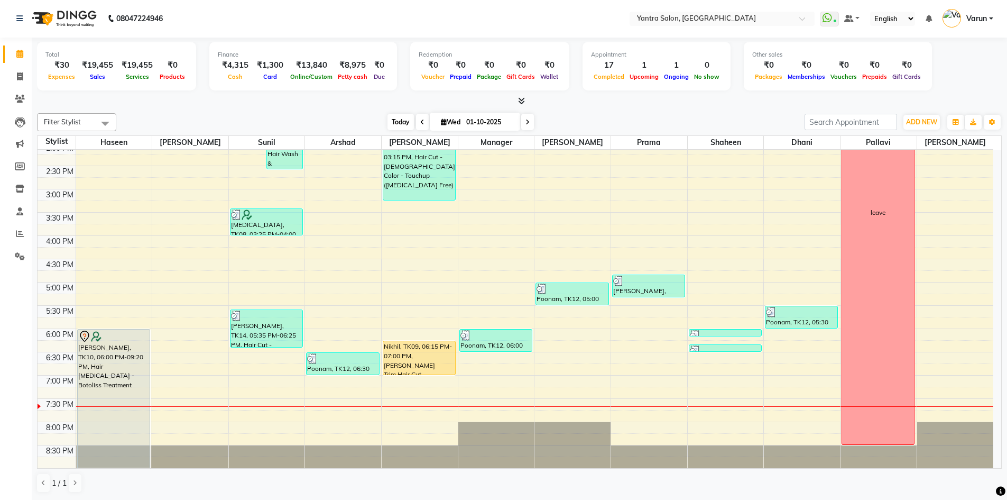
click at [402, 126] on span "Today" at bounding box center [401, 122] width 26 height 16
click at [393, 120] on span "Today" at bounding box center [401, 122] width 26 height 16
click at [396, 124] on span "Today" at bounding box center [401, 122] width 26 height 16
click at [401, 119] on span "Today" at bounding box center [401, 122] width 26 height 16
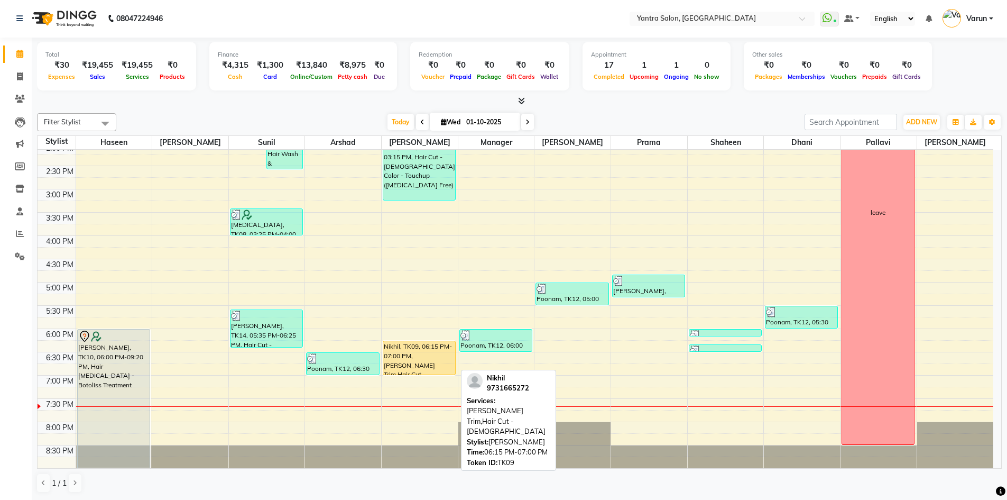
click at [421, 361] on div "Nikhil, TK09, 06:15 PM-07:00 PM, [PERSON_NAME] Trim,Hair Cut - [DEMOGRAPHIC_DAT…" at bounding box center [419, 357] width 72 height 33
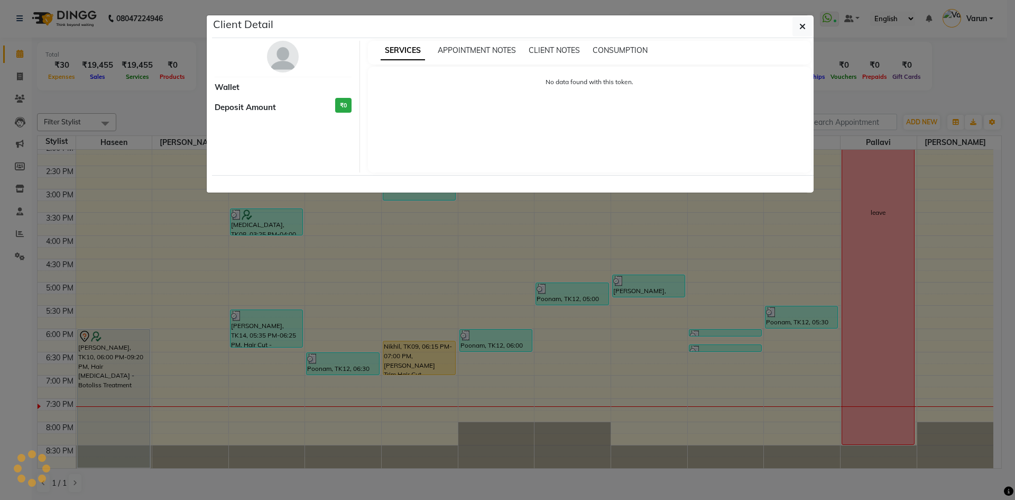
select select "1"
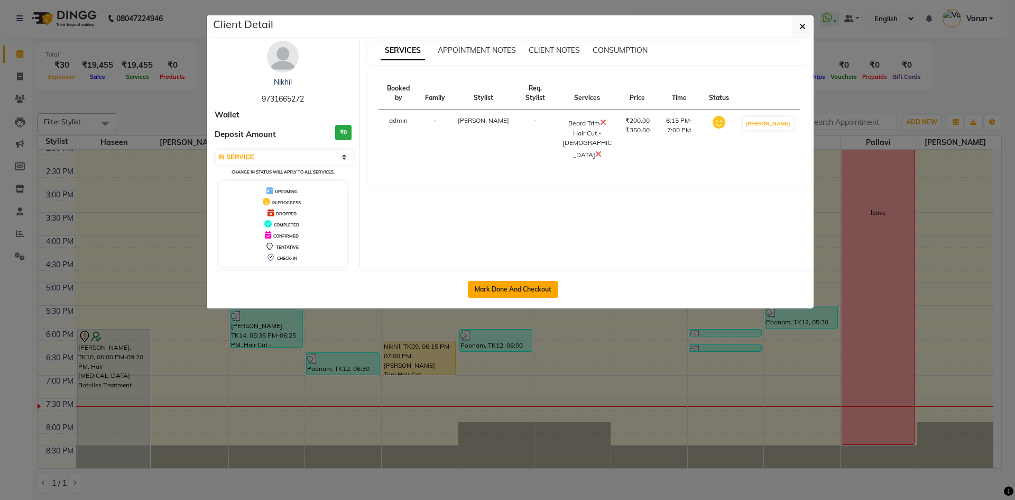
click at [487, 286] on button "Mark Done And Checkout" at bounding box center [513, 289] width 90 height 17
select select "service"
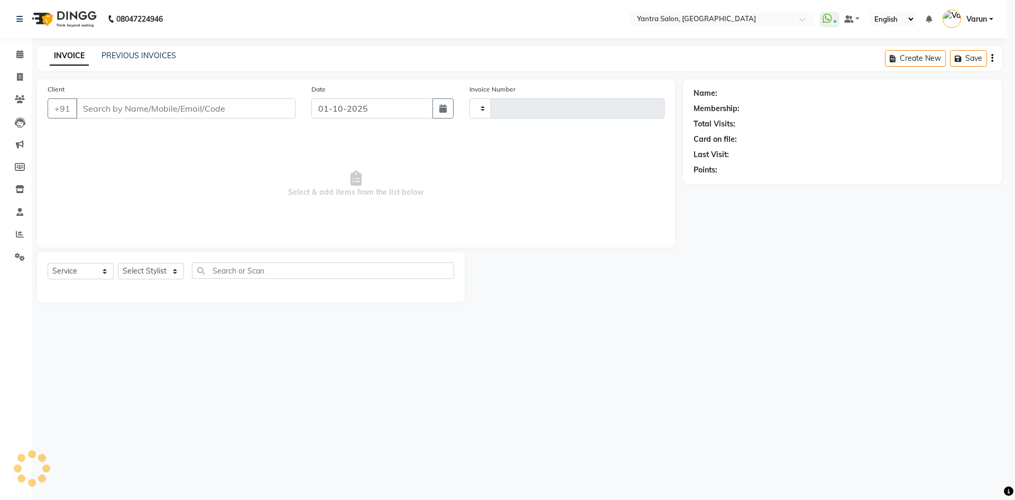
type input "2831"
select select "6253"
type input "9731665272"
select select "88995"
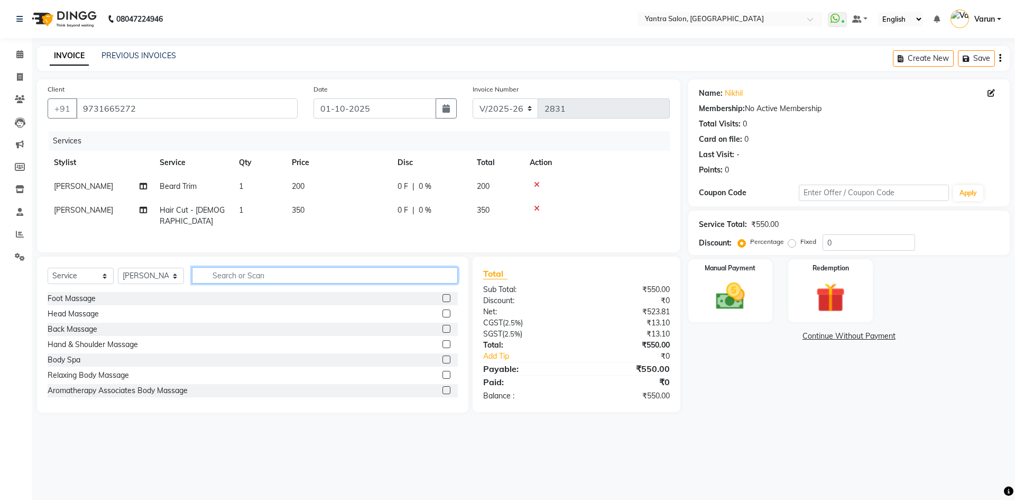
click at [229, 277] on input "text" at bounding box center [325, 275] width 266 height 16
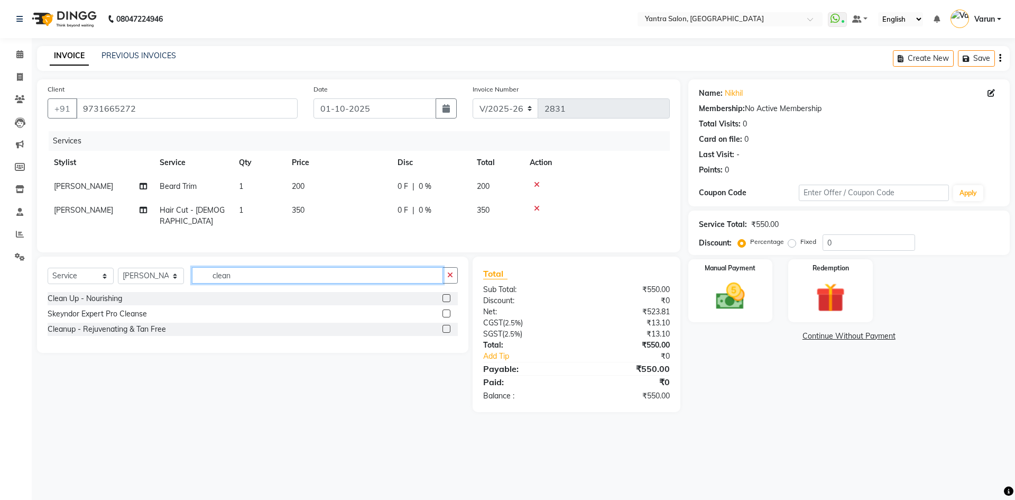
type input "clean"
click at [452, 294] on div at bounding box center [450, 298] width 15 height 13
click at [446, 292] on div at bounding box center [450, 298] width 15 height 13
click at [449, 294] on label at bounding box center [447, 298] width 8 height 8
click at [449, 295] on input "checkbox" at bounding box center [446, 298] width 7 height 7
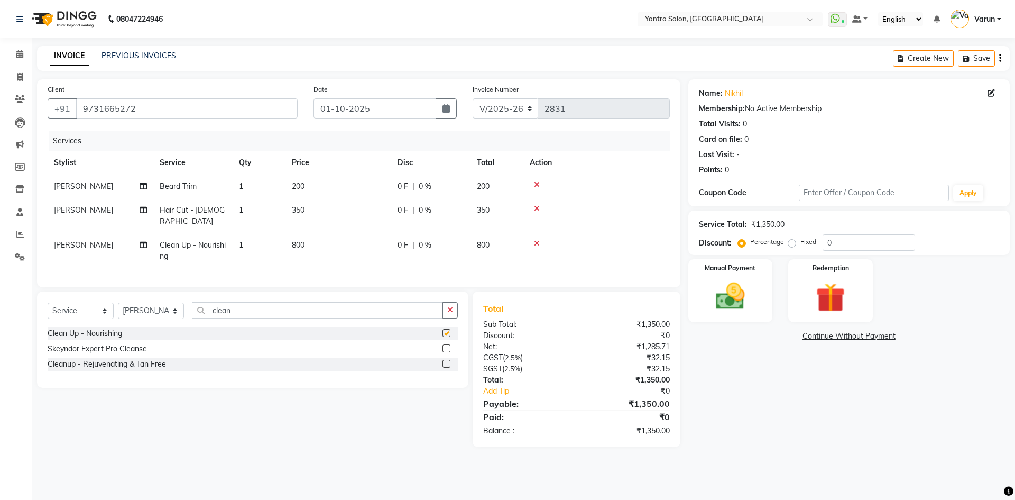
checkbox input "false"
click at [373, 233] on td "800" at bounding box center [338, 250] width 106 height 35
select select "88995"
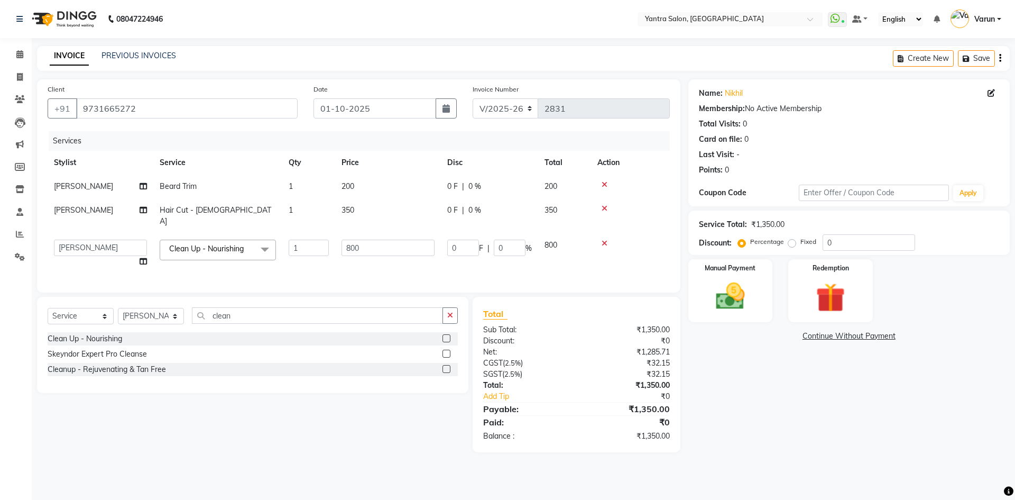
click at [373, 233] on td "800" at bounding box center [388, 253] width 106 height 40
click at [376, 241] on input "800" at bounding box center [388, 247] width 93 height 16
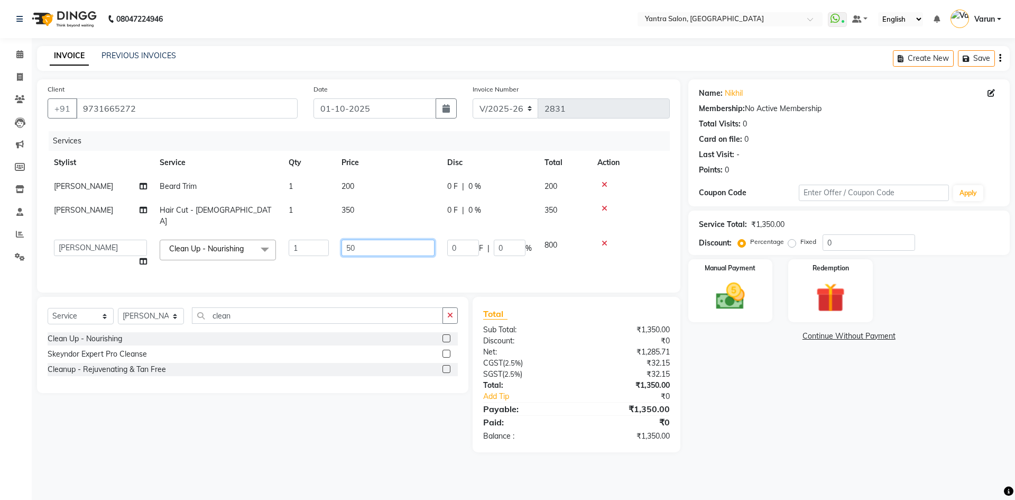
type input "5"
type input "1500"
click at [386, 260] on div "Services Stylist Service Qty Price Disc Total Action Jaswant Beard Trim 1 200 0…" at bounding box center [359, 206] width 622 height 151
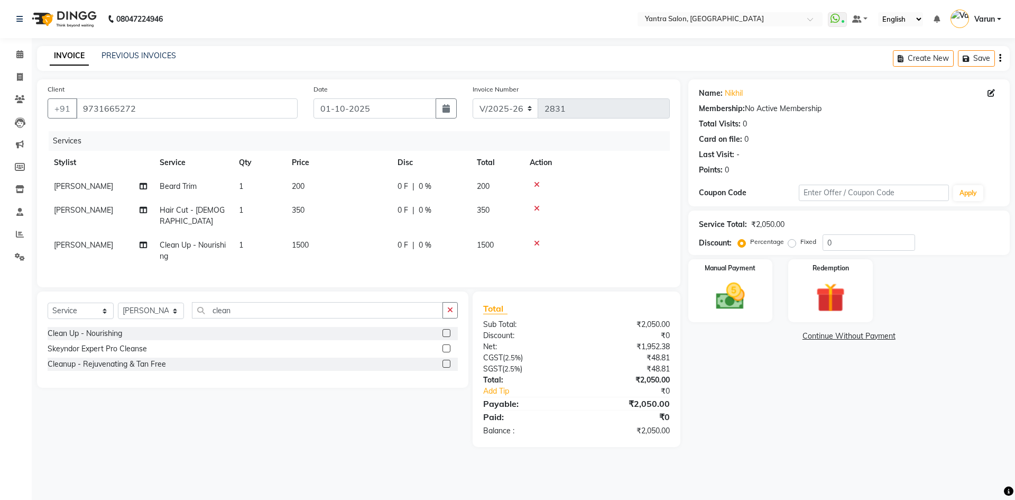
click at [821, 243] on div "Percentage Fixed" at bounding box center [781, 242] width 82 height 14
click at [825, 242] on input "0" at bounding box center [869, 242] width 93 height 16
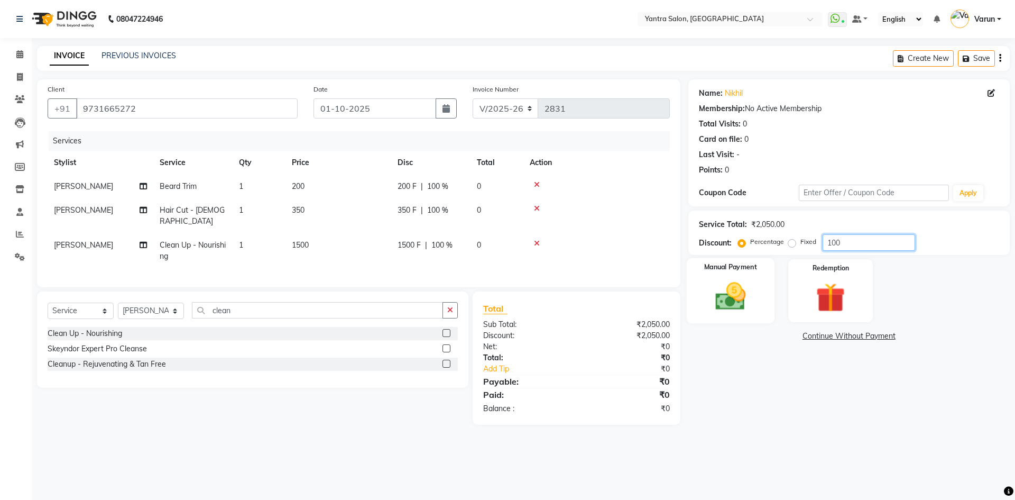
type input "100"
click at [740, 290] on img at bounding box center [730, 296] width 49 height 35
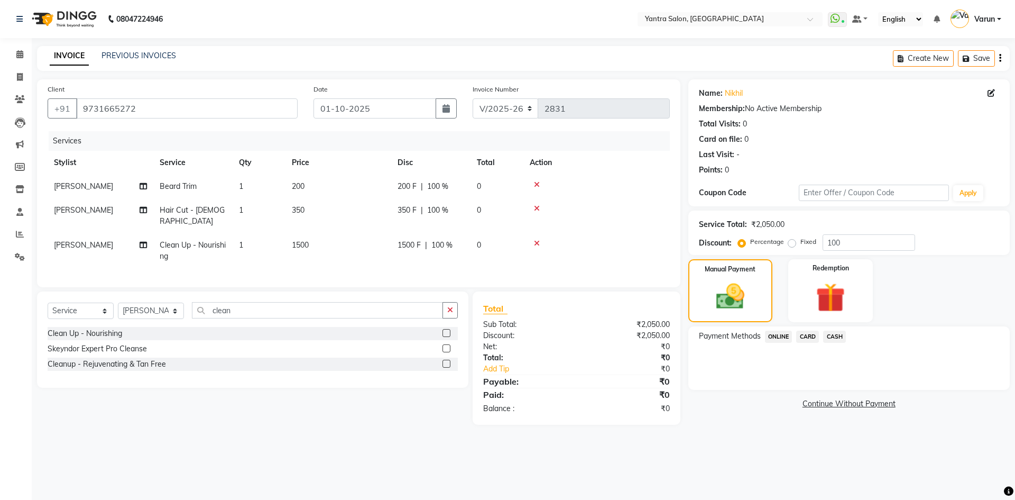
click at [837, 333] on span "CASH" at bounding box center [834, 336] width 23 height 12
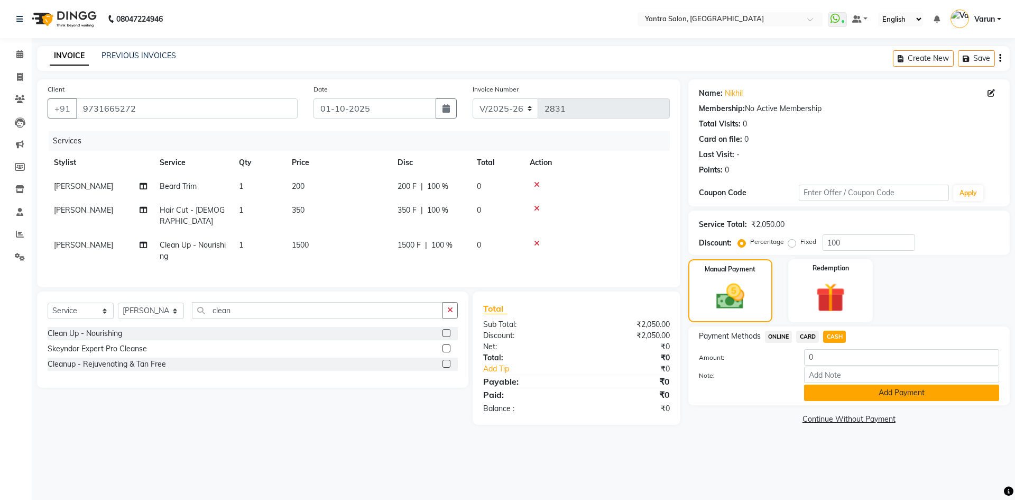
click at [870, 394] on button "Add Payment" at bounding box center [901, 392] width 195 height 16
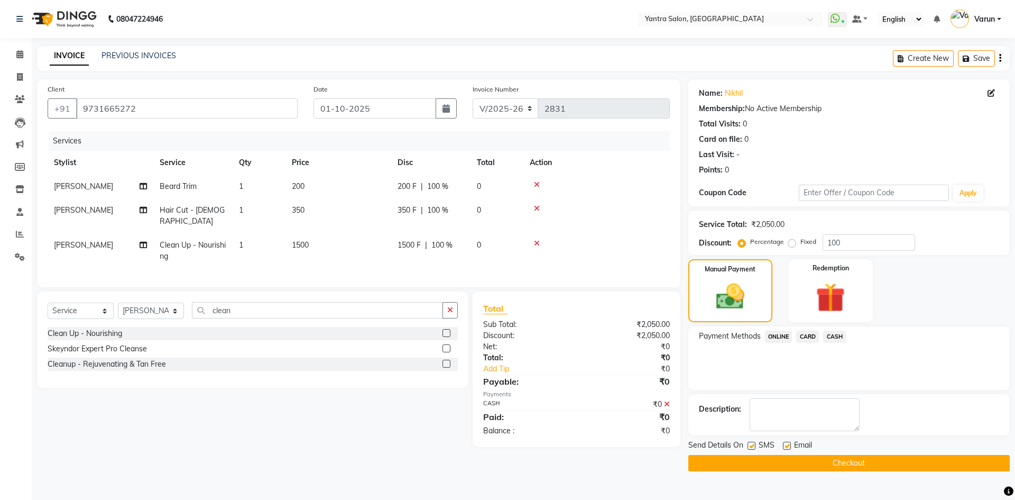
click at [750, 446] on label at bounding box center [752, 445] width 8 height 8
click at [750, 446] on input "checkbox" at bounding box center [751, 446] width 7 height 7
checkbox input "false"
click at [787, 447] on label at bounding box center [787, 445] width 8 height 8
click at [787, 447] on input "checkbox" at bounding box center [786, 446] width 7 height 7
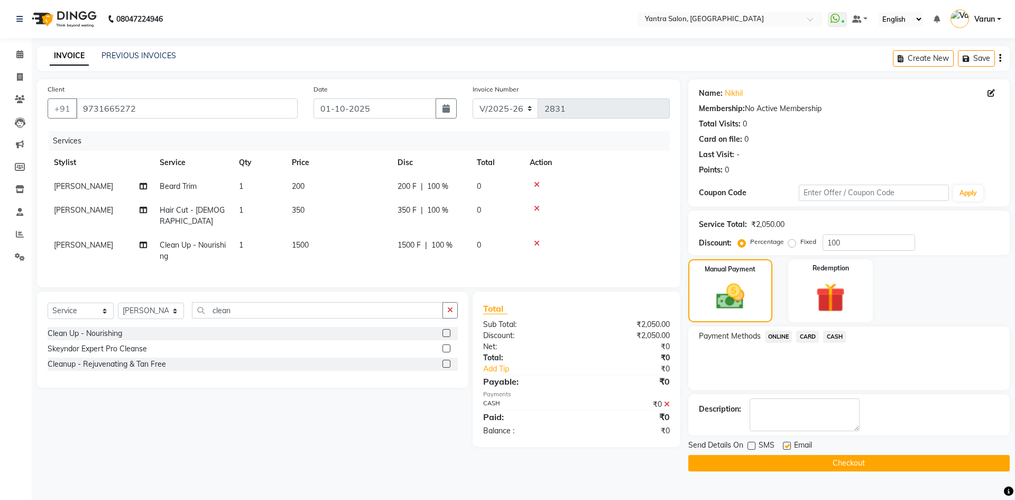
checkbox input "false"
click at [821, 458] on button "Checkout" at bounding box center [848, 463] width 321 height 16
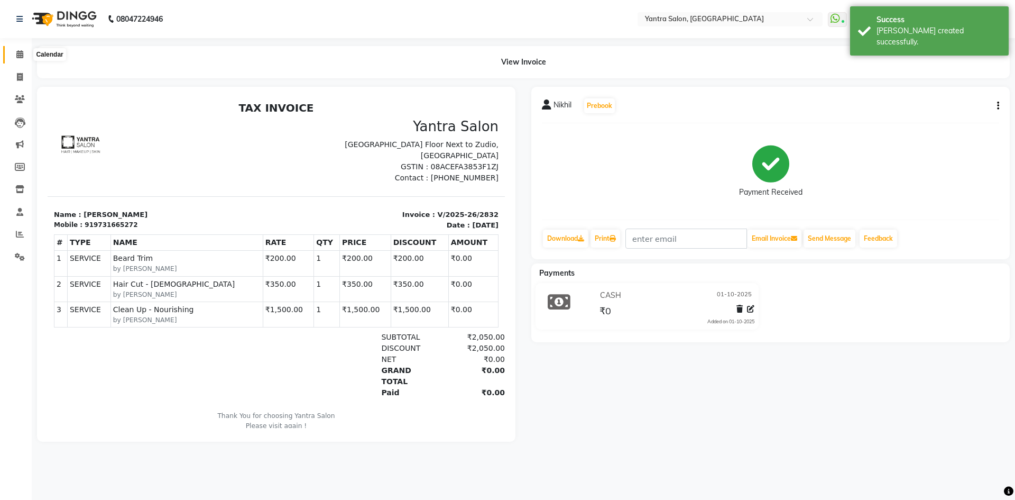
click at [21, 52] on icon at bounding box center [19, 54] width 7 height 8
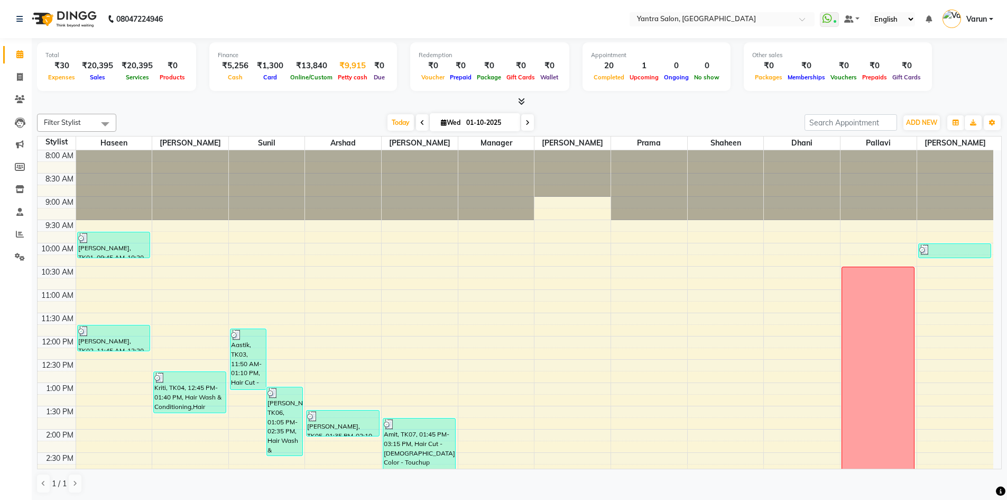
click at [348, 63] on div "₹9,915" at bounding box center [352, 66] width 35 height 12
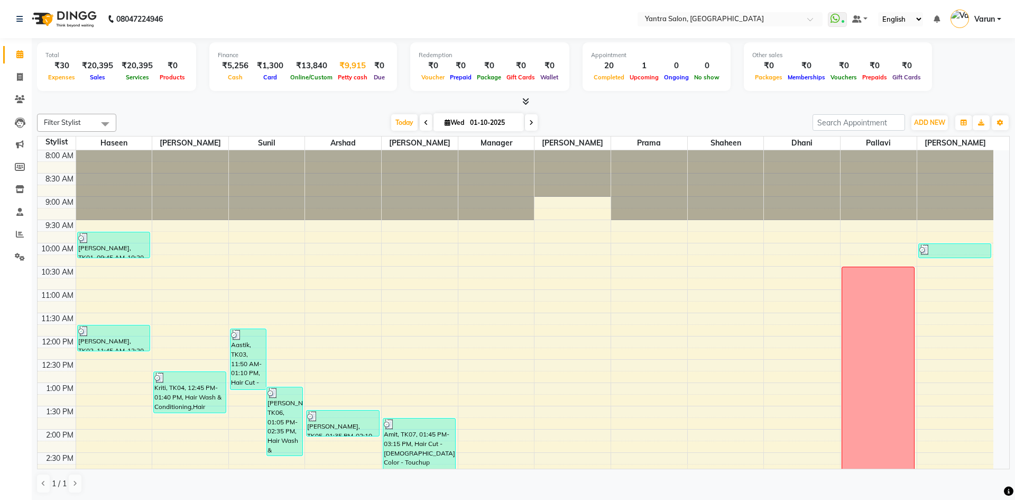
select select "5248"
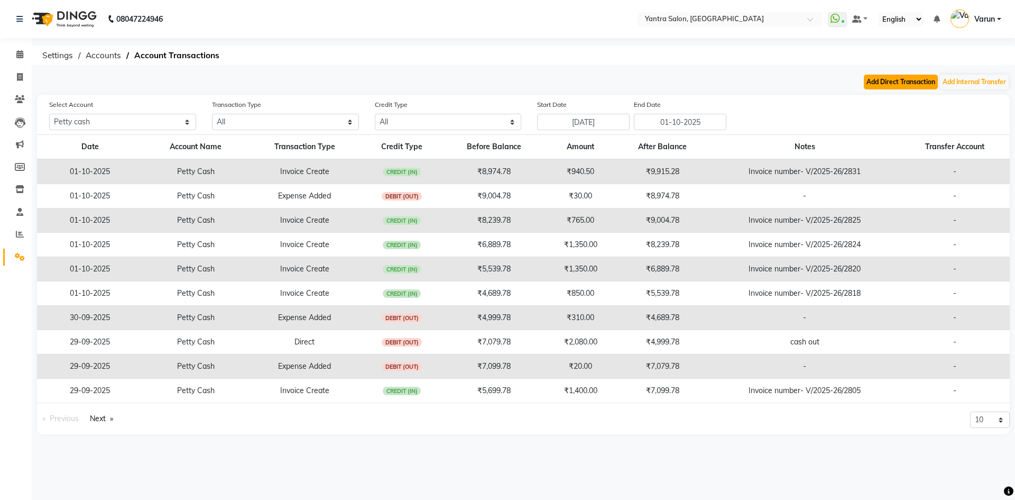
click at [915, 79] on button "Add Direct Transaction" at bounding box center [901, 82] width 74 height 15
select select "direct"
select select "5248"
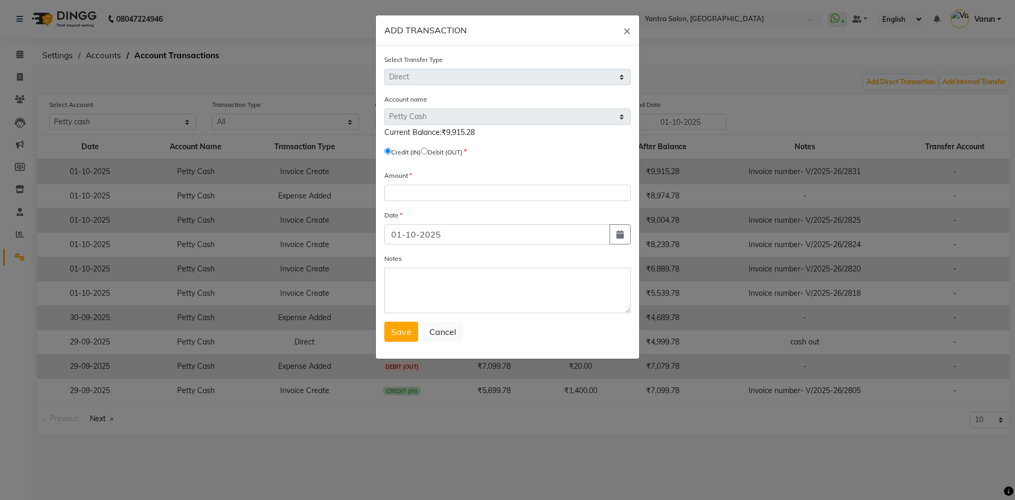
click at [428, 148] on input "radio" at bounding box center [424, 151] width 7 height 7
radio input "true"
click at [411, 190] on input "number" at bounding box center [507, 193] width 246 height 16
type input "4915"
click at [400, 279] on textarea "Notes" at bounding box center [507, 290] width 246 height 45
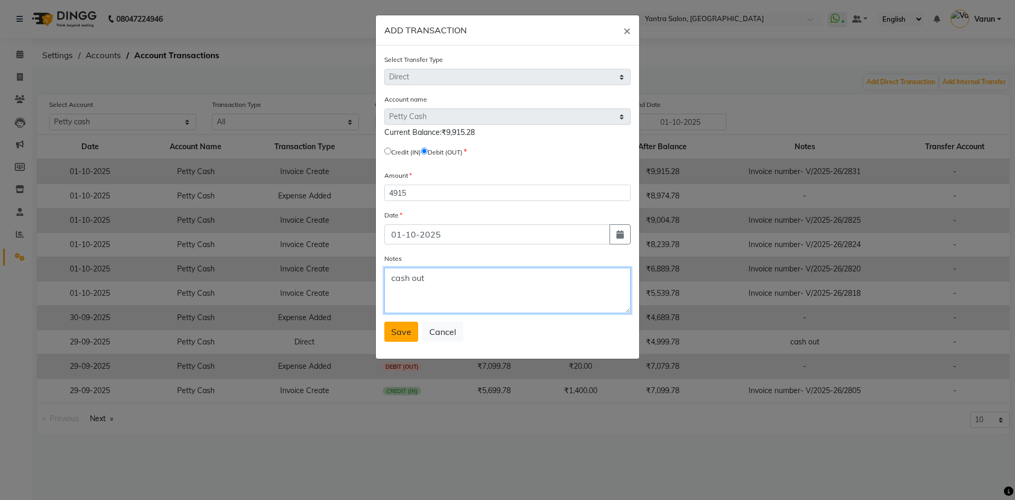
type textarea "cash out"
click at [403, 327] on span "Save" at bounding box center [401, 331] width 20 height 11
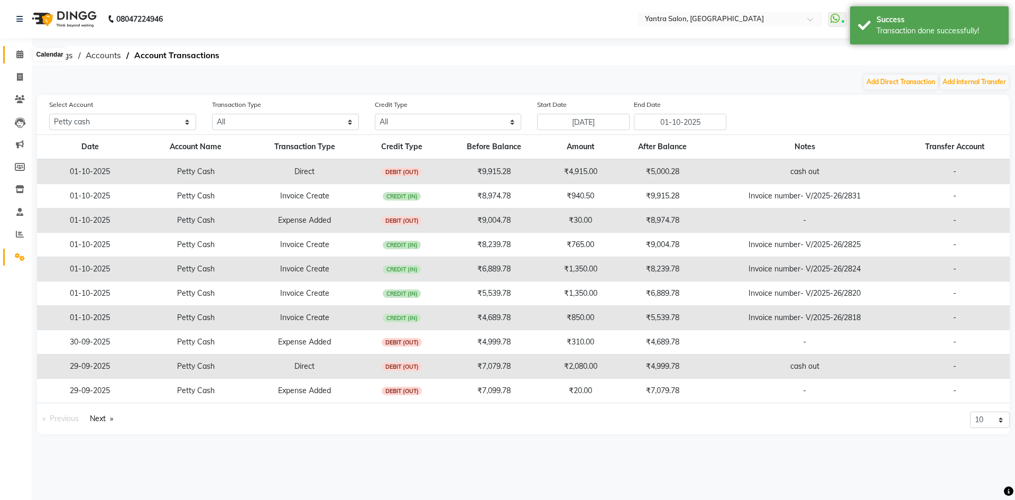
click at [20, 53] on icon at bounding box center [19, 54] width 7 height 8
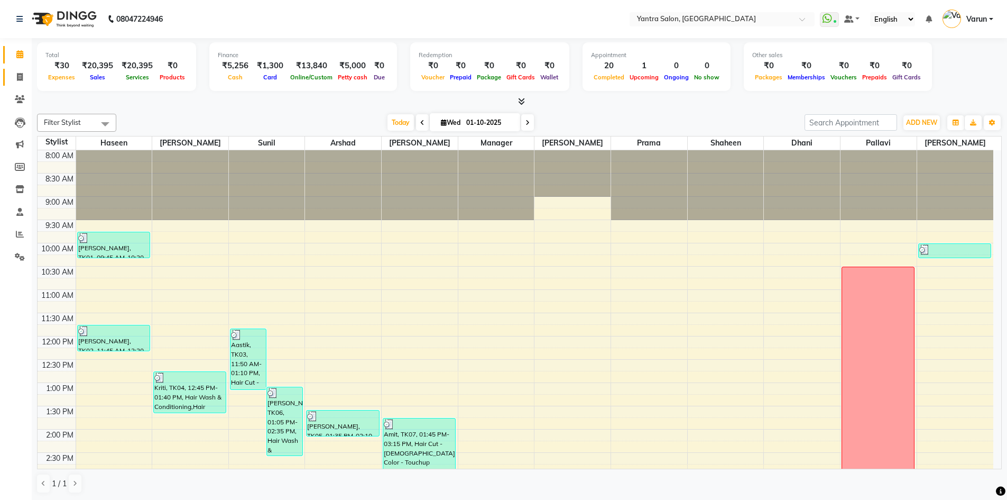
click at [15, 85] on link "Invoice" at bounding box center [15, 77] width 25 height 17
select select "6253"
select select "service"
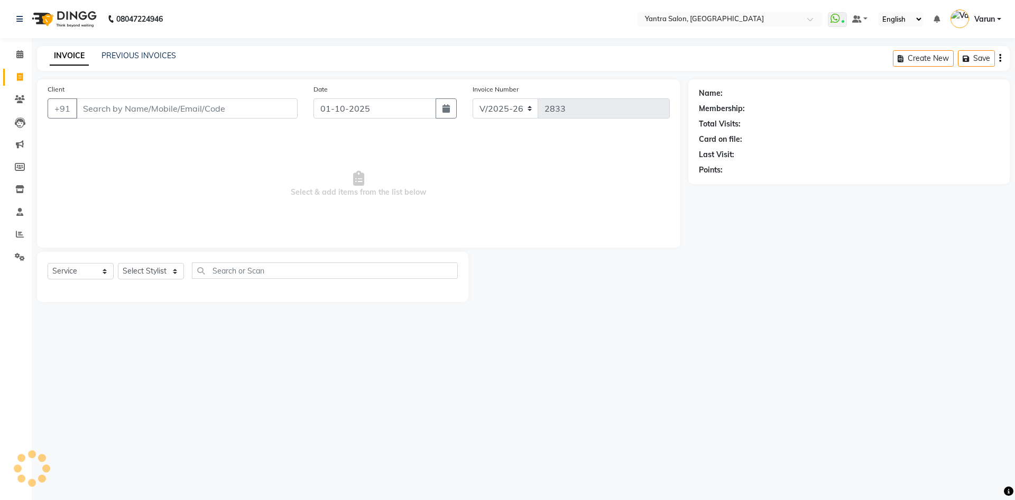
click at [153, 121] on div "Client +91" at bounding box center [173, 105] width 266 height 43
click at [160, 110] on input "Client" at bounding box center [187, 108] width 222 height 20
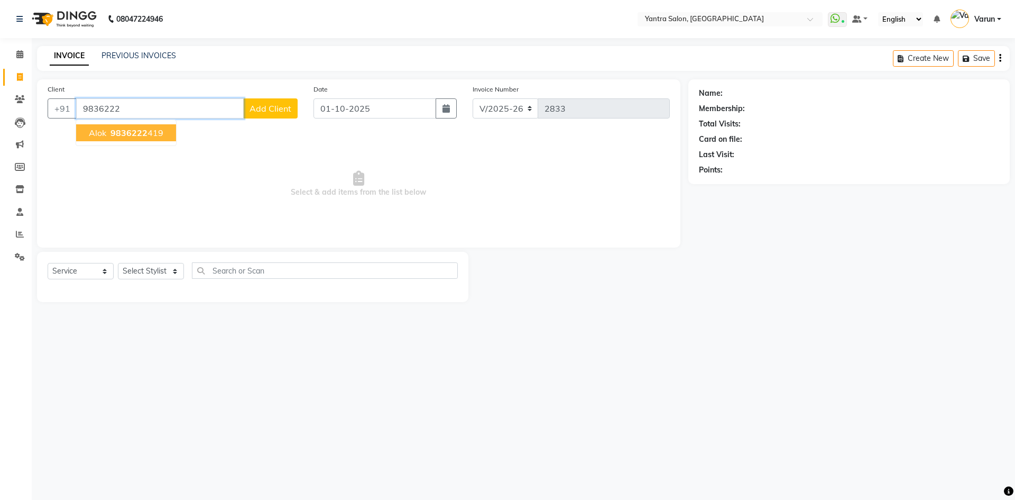
click at [132, 134] on span "9836222" at bounding box center [128, 132] width 37 height 11
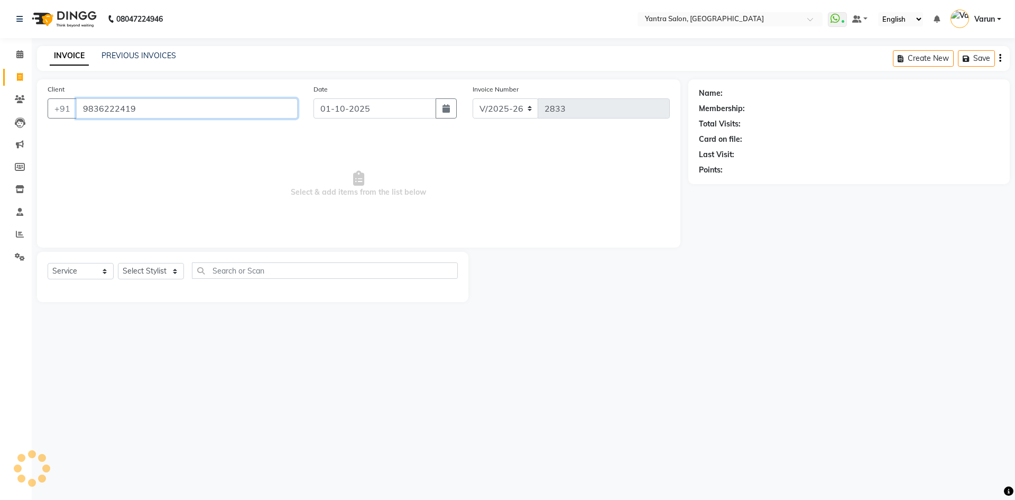
type input "9836222419"
drag, startPoint x: 122, startPoint y: 278, endPoint x: 126, endPoint y: 274, distance: 5.6
click at [122, 278] on select "Select Stylist admin [PERSON_NAME] Dhani Haseen [PERSON_NAME] Manager [PERSON_N…" at bounding box center [151, 271] width 66 height 16
select select "76999"
click at [118, 263] on select "Select Stylist admin [PERSON_NAME] Dhani Haseen [PERSON_NAME] Manager [PERSON_N…" at bounding box center [151, 271] width 66 height 16
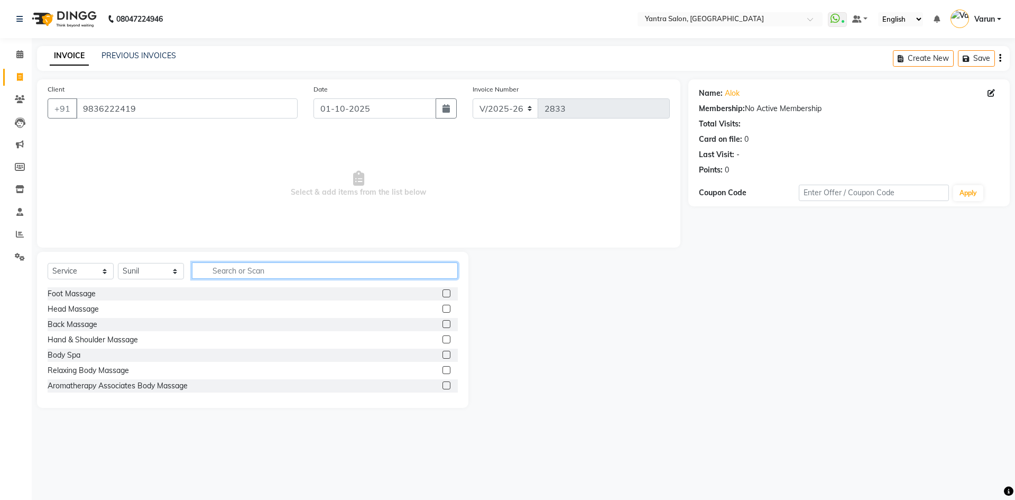
click at [281, 267] on input "text" at bounding box center [325, 270] width 266 height 16
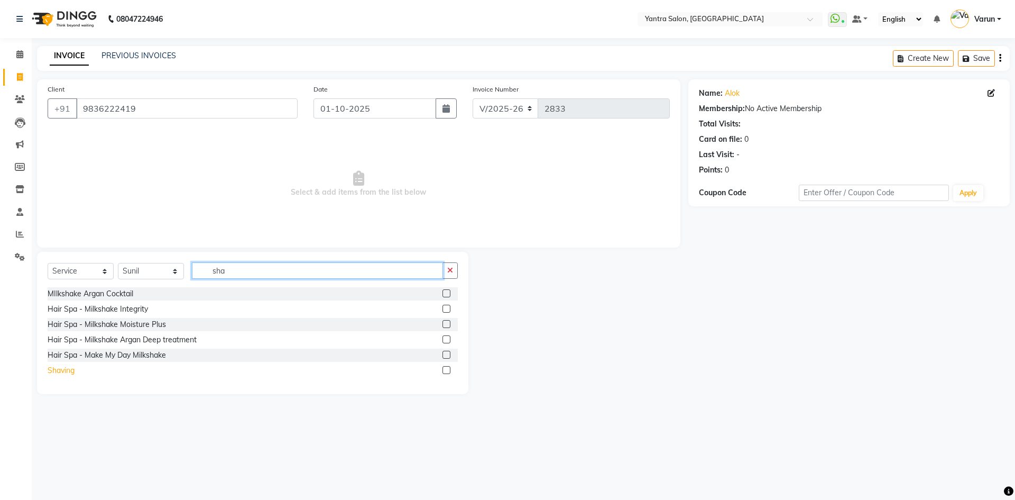
type input "sha"
click at [70, 368] on div "Shaving" at bounding box center [61, 370] width 27 height 11
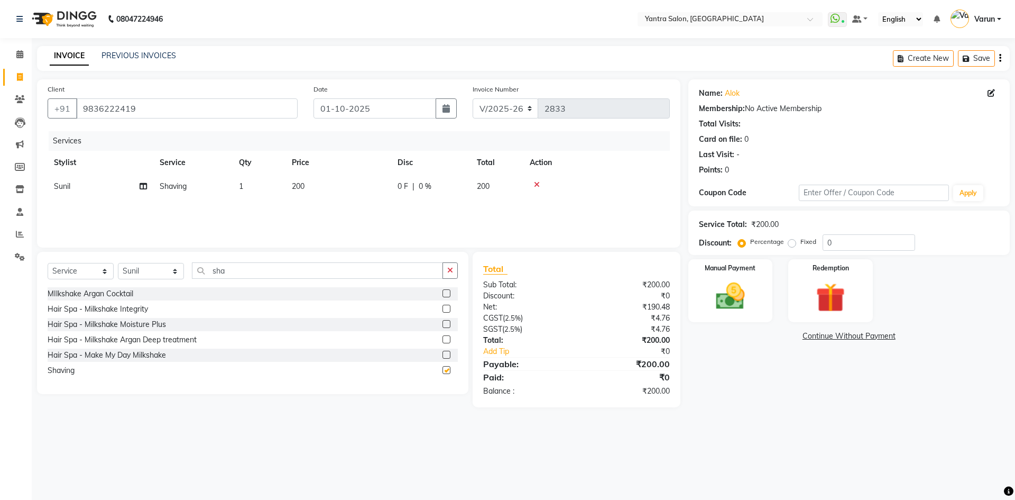
checkbox input "false"
click at [744, 271] on label "Manual Payment" at bounding box center [730, 267] width 53 height 10
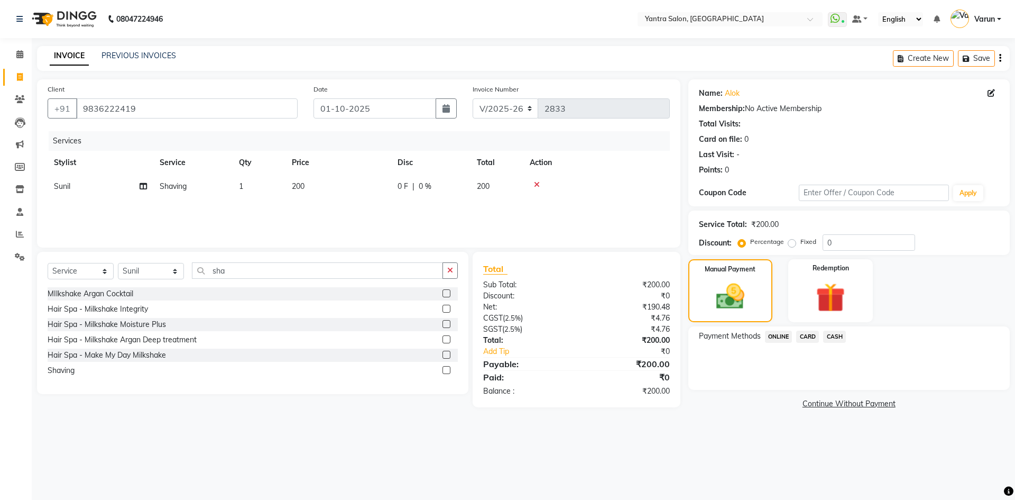
click at [805, 336] on span "CARD" at bounding box center [807, 336] width 23 height 12
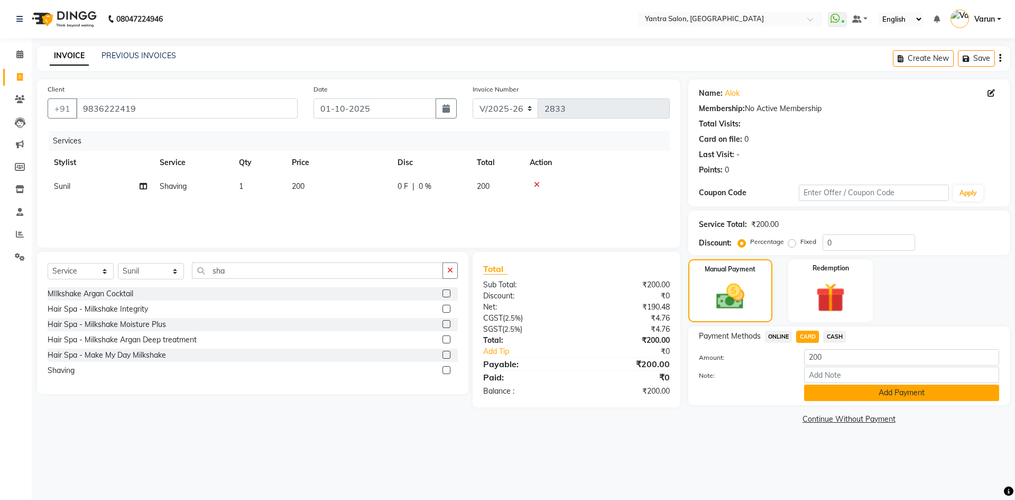
click at [844, 394] on button "Add Payment" at bounding box center [901, 392] width 195 height 16
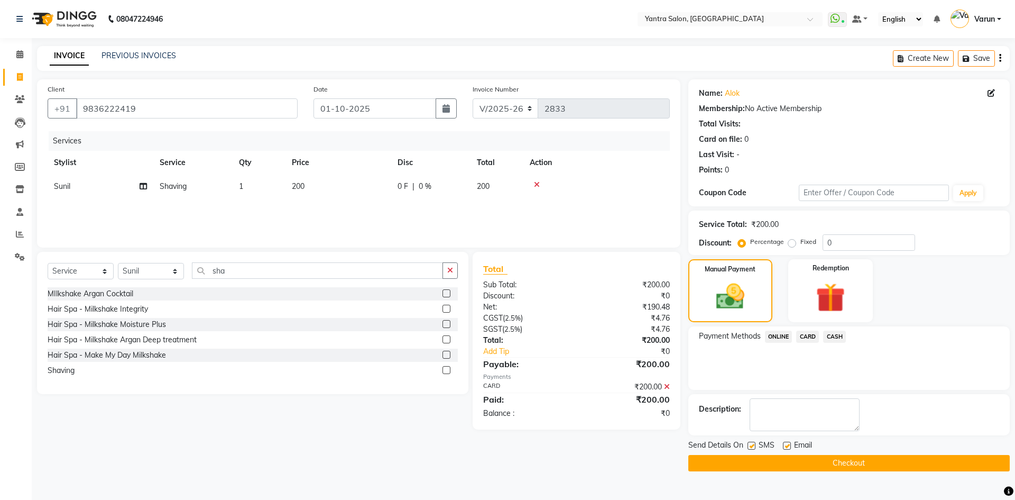
click at [853, 468] on button "Checkout" at bounding box center [848, 463] width 321 height 16
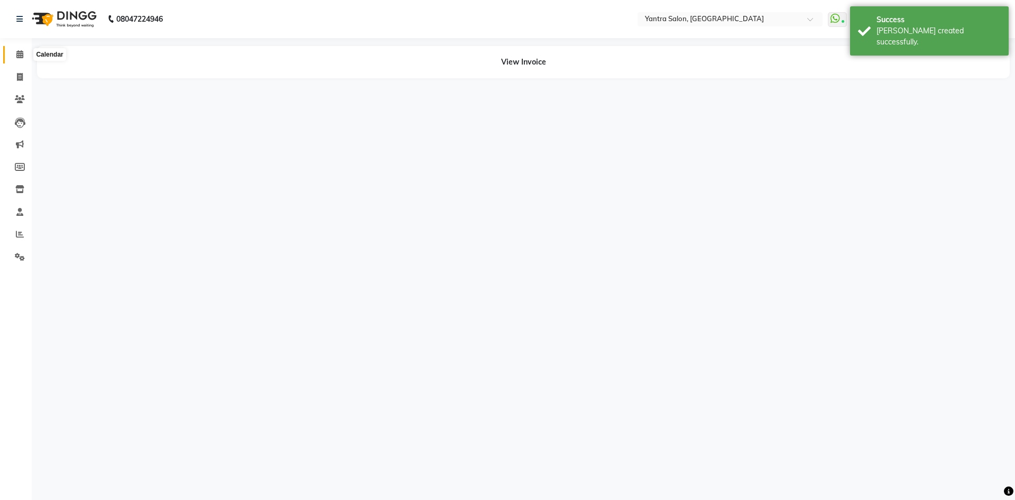
click at [23, 50] on span at bounding box center [20, 55] width 19 height 12
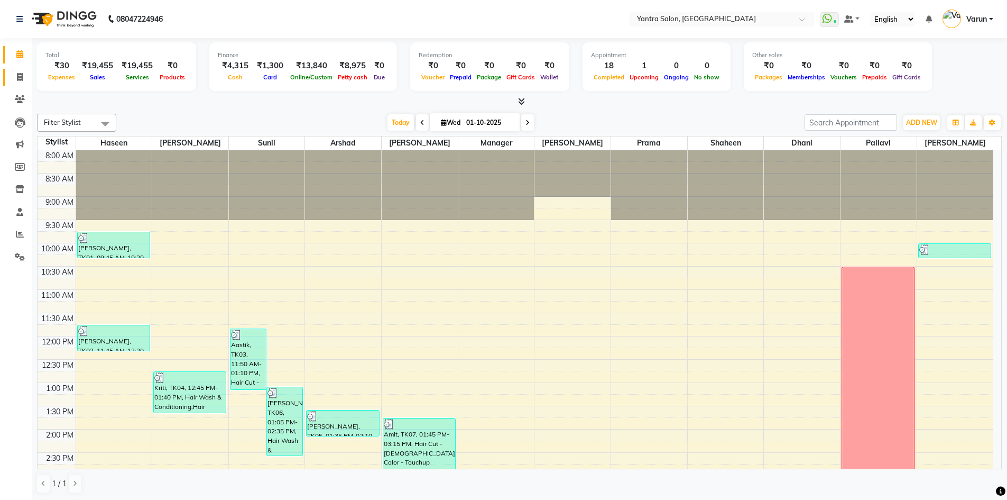
click at [16, 85] on link "Invoice" at bounding box center [15, 77] width 25 height 17
select select "service"
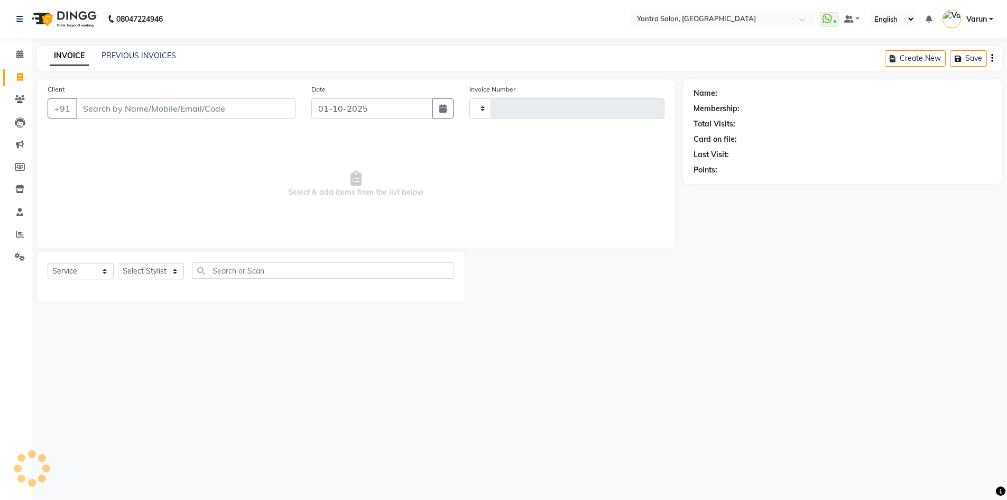
type input "2831"
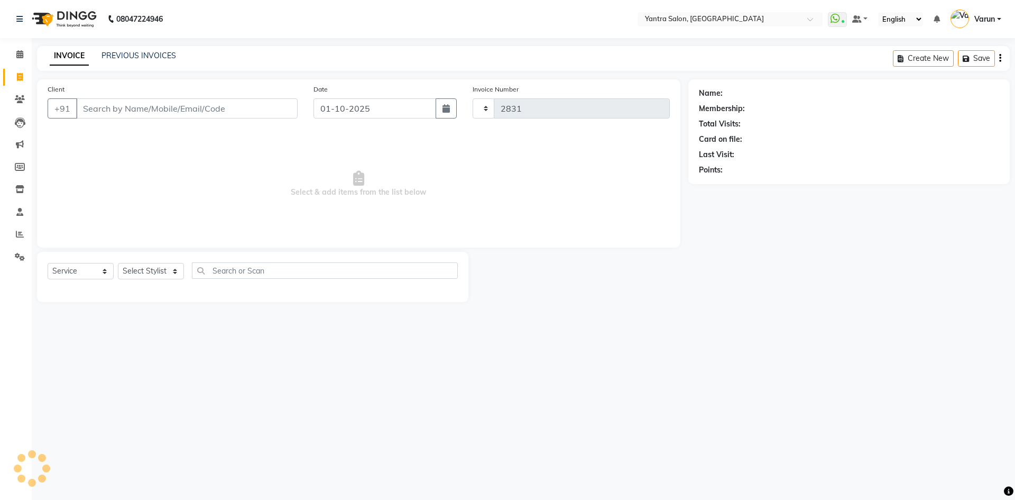
select select "6253"
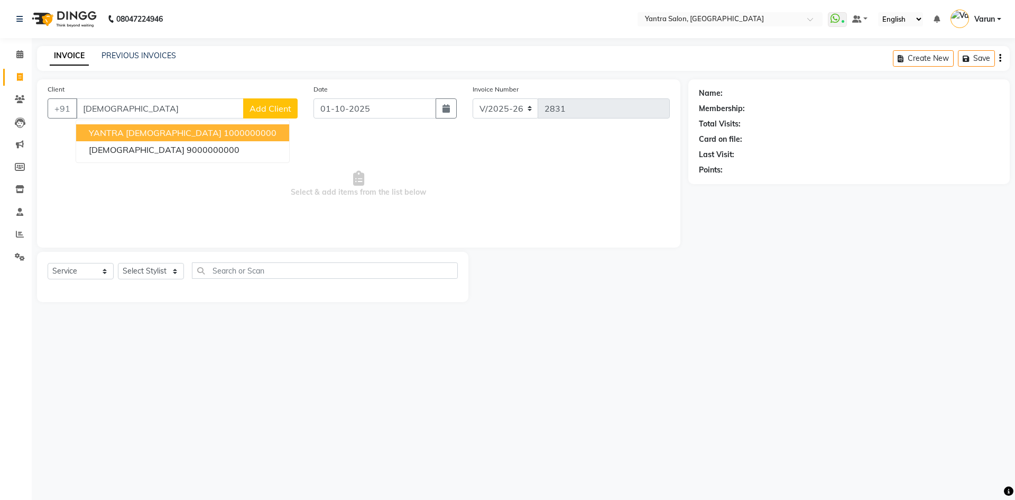
click at [113, 131] on span "YANTRA [DEMOGRAPHIC_DATA]" at bounding box center [155, 132] width 133 height 11
type input "1000000000"
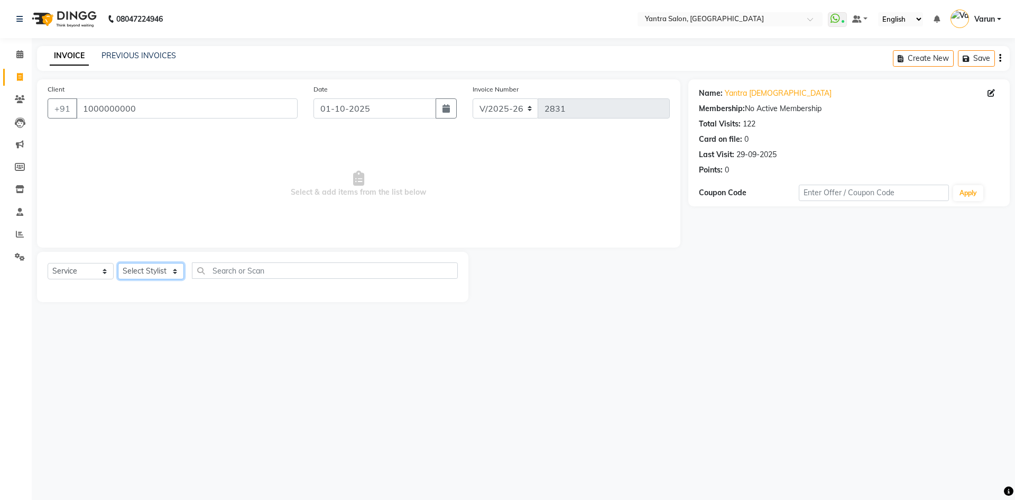
click at [132, 265] on select "Select Stylist admin [PERSON_NAME] Dhani Haseen [PERSON_NAME] Manager [PERSON_N…" at bounding box center [151, 271] width 66 height 16
select select "86115"
click at [118, 263] on select "Select Stylist admin [PERSON_NAME] Dhani Haseen [PERSON_NAME] Manager [PERSON_N…" at bounding box center [151, 271] width 66 height 16
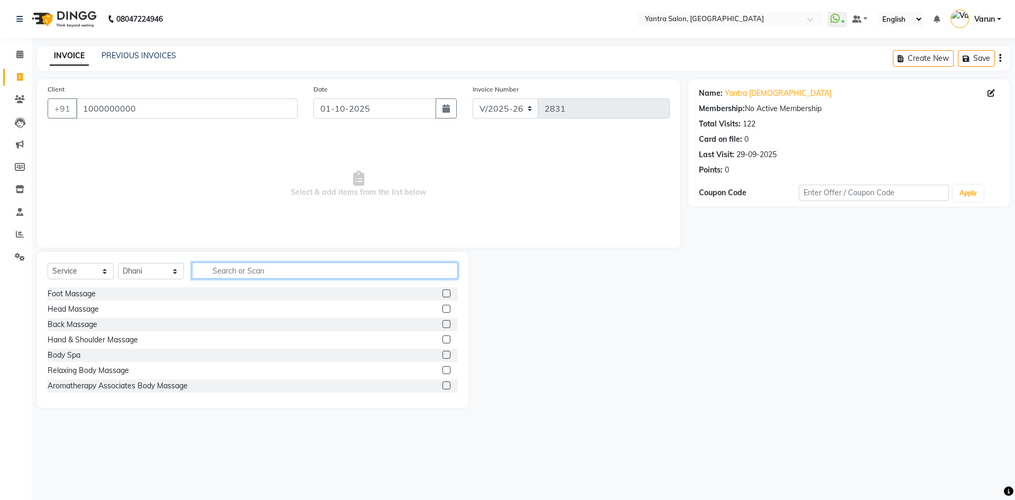
click at [246, 277] on input "text" at bounding box center [325, 270] width 266 height 16
type input "lipo"
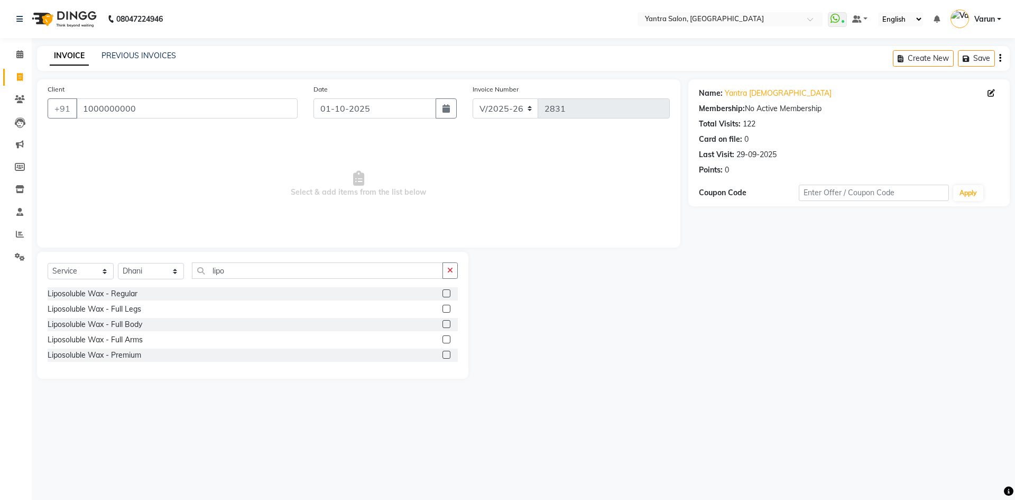
click at [446, 289] on label at bounding box center [447, 293] width 8 height 8
click at [446, 290] on input "checkbox" at bounding box center [446, 293] width 7 height 7
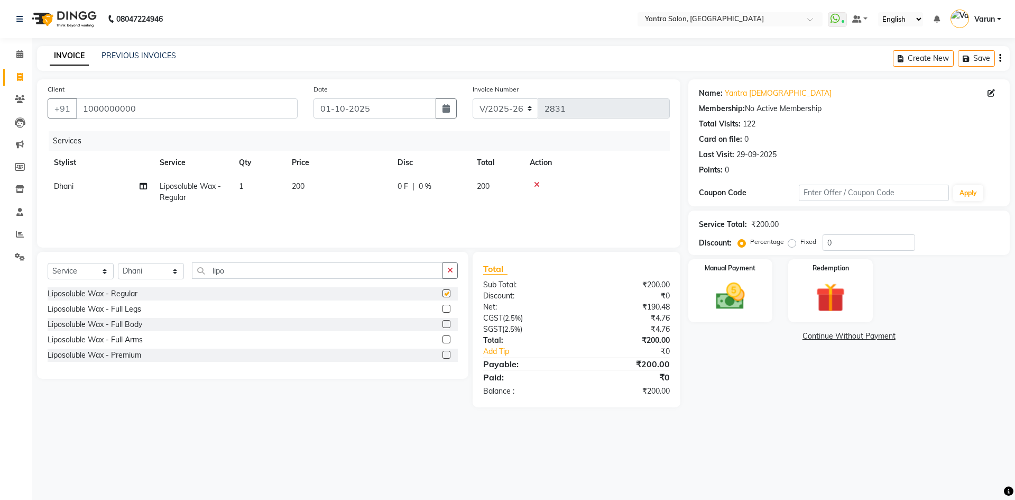
checkbox input "false"
click at [375, 188] on td "200" at bounding box center [338, 191] width 106 height 35
select select "86115"
click at [368, 171] on th "Price" at bounding box center [388, 163] width 106 height 24
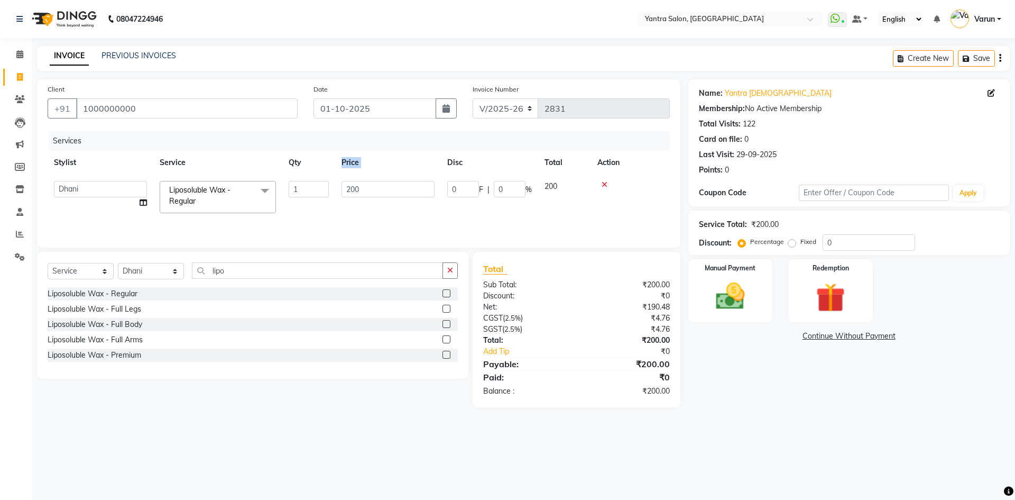
click at [368, 171] on th "Price" at bounding box center [388, 163] width 106 height 24
click at [385, 182] on input "200" at bounding box center [388, 189] width 93 height 16
click at [384, 182] on input "200" at bounding box center [388, 189] width 93 height 16
type input "225"
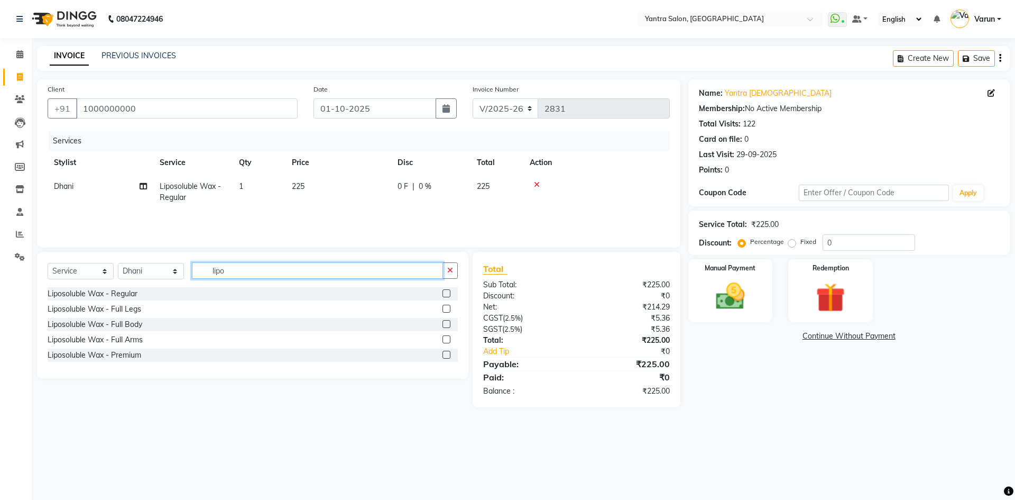
click at [227, 270] on input "lipo" at bounding box center [317, 270] width 251 height 16
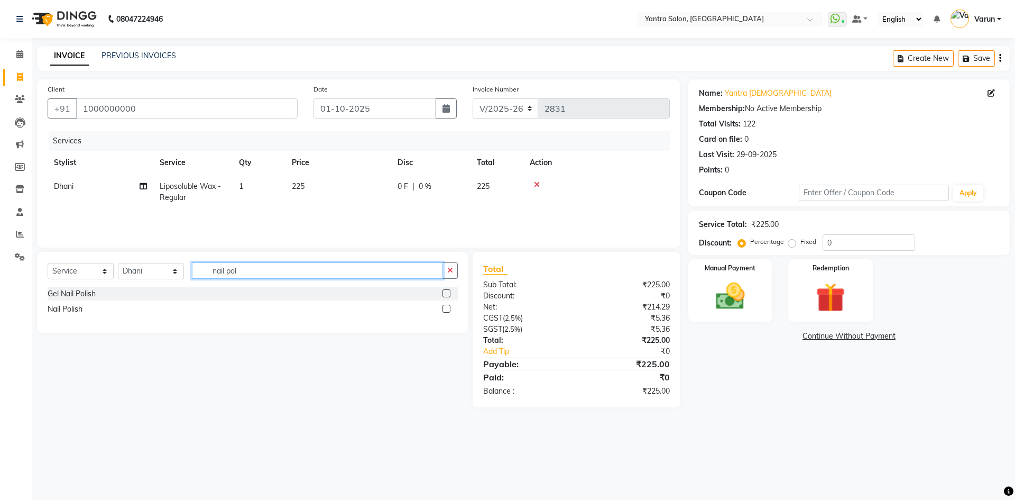
type input "nail pol"
click at [449, 308] on label at bounding box center [447, 309] width 8 height 8
click at [449, 308] on input "checkbox" at bounding box center [446, 309] width 7 height 7
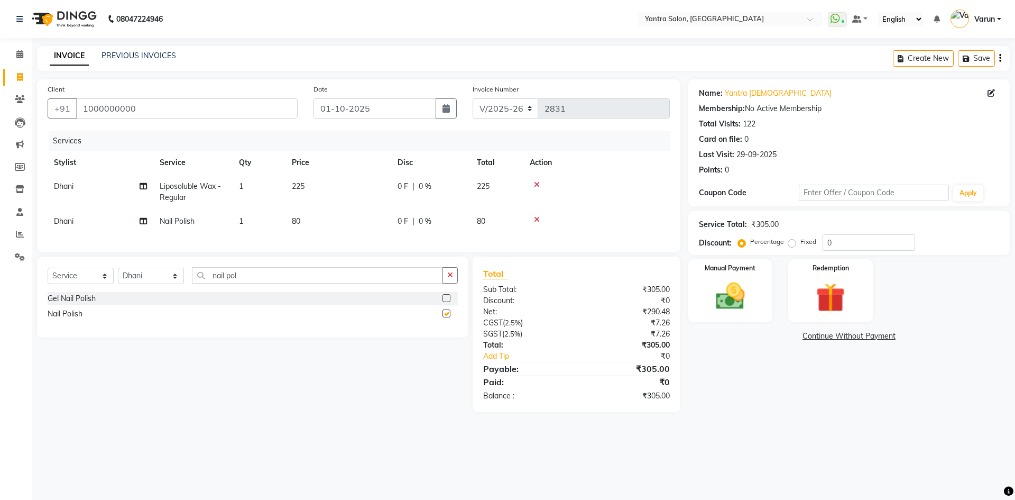
checkbox input "false"
click at [218, 283] on input "nail pol" at bounding box center [317, 275] width 251 height 16
click at [149, 284] on select "Select Stylist admin [PERSON_NAME] Dhani Haseen [PERSON_NAME] Manager [PERSON_N…" at bounding box center [151, 276] width 66 height 16
select select "90728"
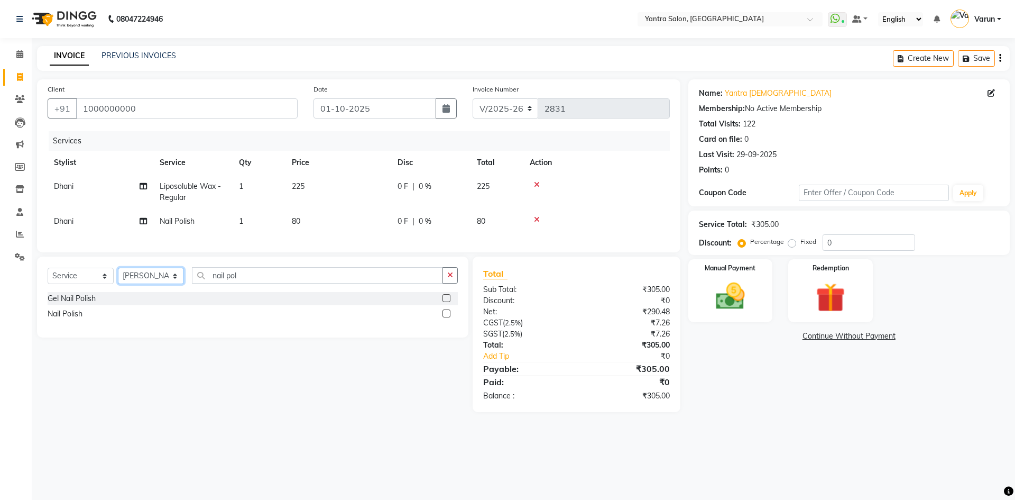
click at [118, 275] on select "Select Stylist admin [PERSON_NAME] Dhani Haseen [PERSON_NAME] Manager [PERSON_N…" at bounding box center [151, 276] width 66 height 16
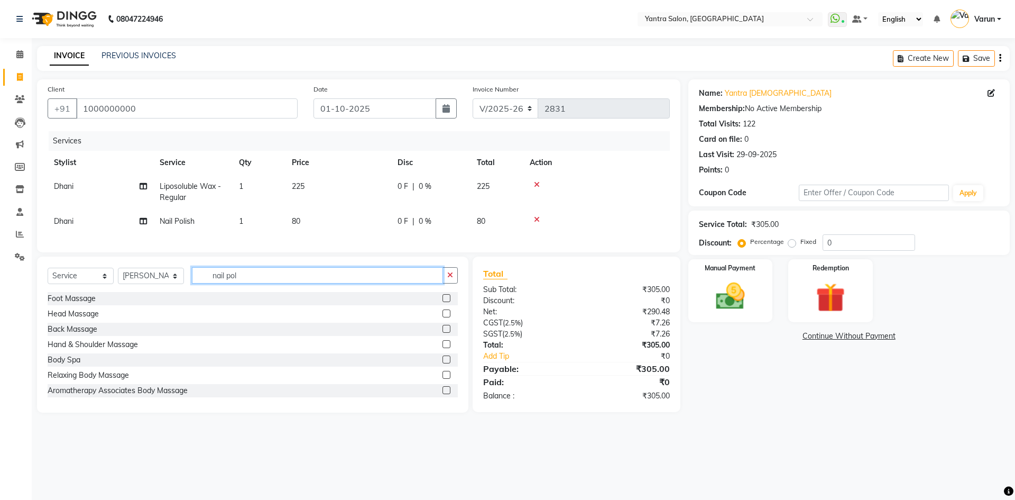
click at [219, 283] on input "nail pol" at bounding box center [317, 275] width 251 height 16
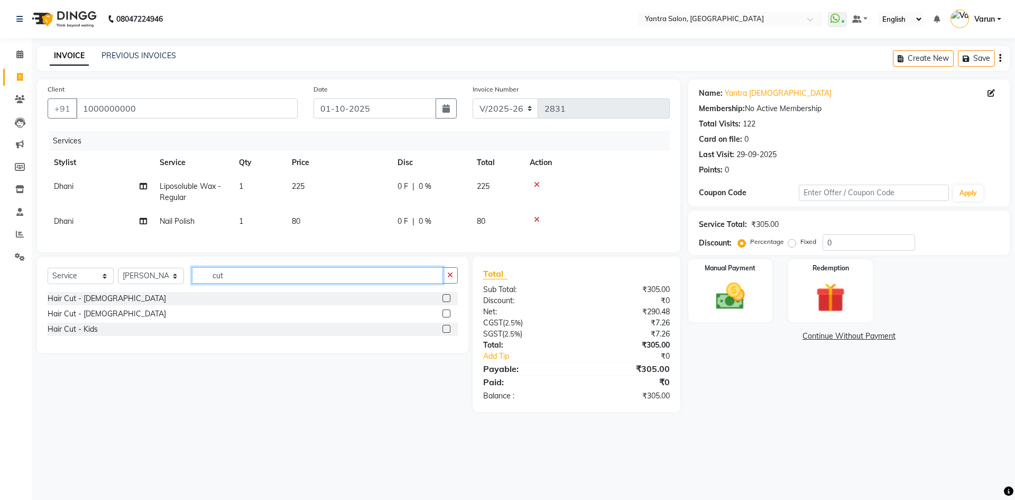
type input "cut"
click at [447, 302] on label at bounding box center [447, 298] width 8 height 8
click at [447, 302] on input "checkbox" at bounding box center [446, 298] width 7 height 7
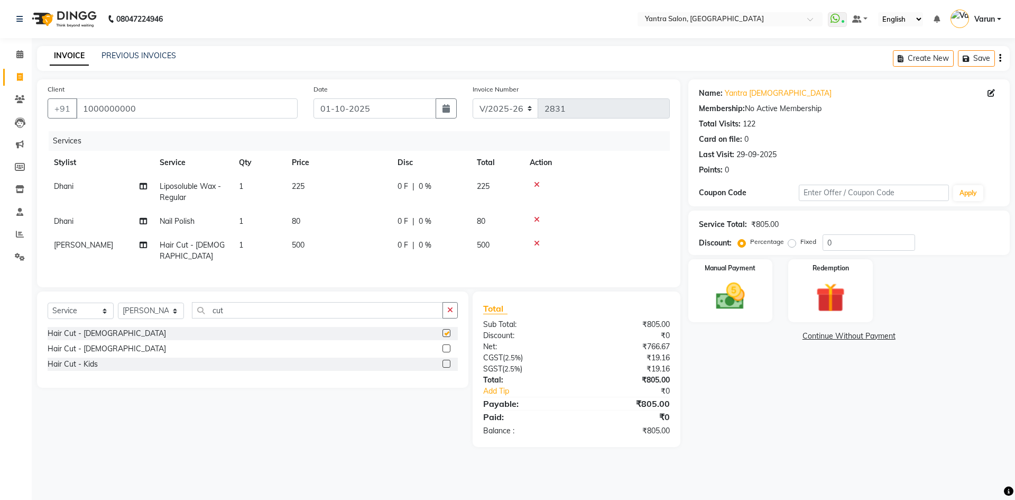
checkbox input "false"
click at [121, 315] on select "Select Stylist admin [PERSON_NAME] Dhani Haseen [PERSON_NAME] Manager [PERSON_N…" at bounding box center [151, 310] width 66 height 16
select select "86115"
click at [118, 302] on select "Select Stylist admin [PERSON_NAME] Dhani Haseen [PERSON_NAME] Manager [PERSON_N…" at bounding box center [151, 310] width 66 height 16
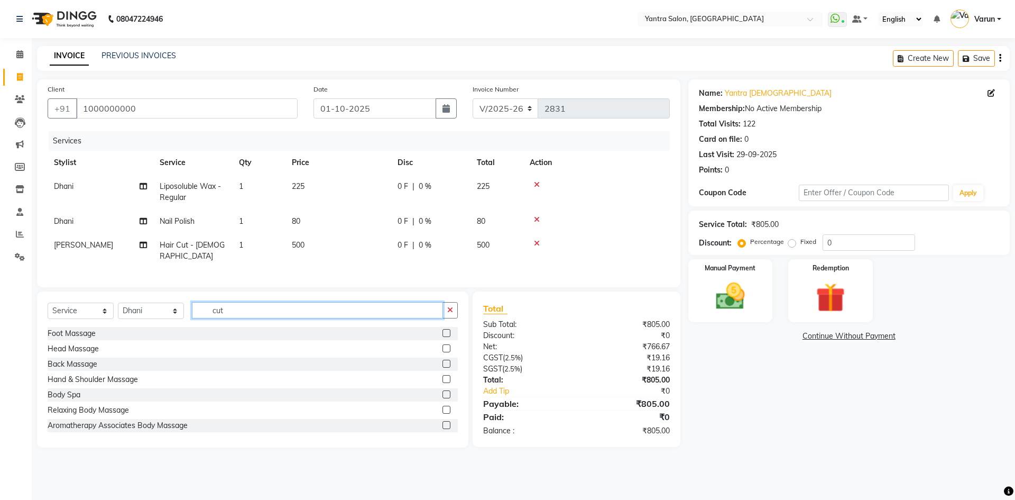
click at [211, 306] on input "cut" at bounding box center [317, 310] width 251 height 16
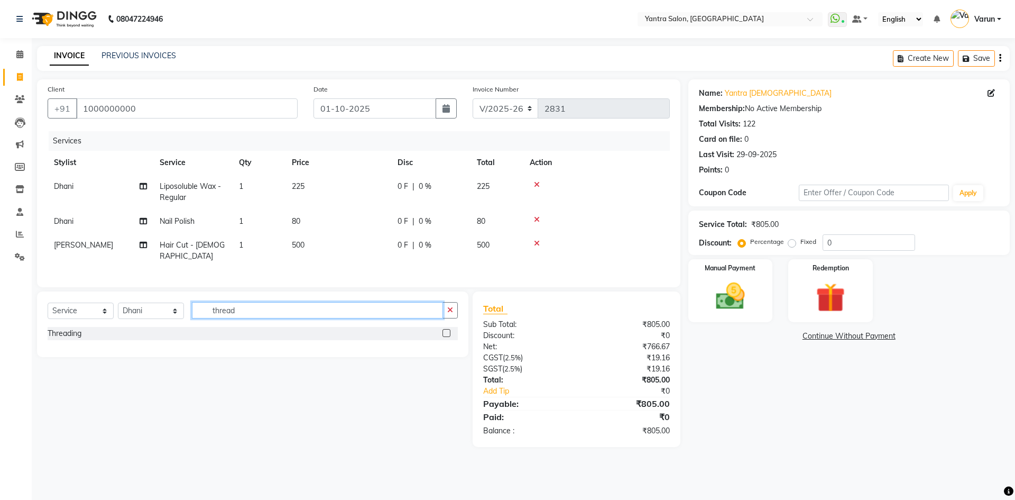
type input "thread"
click at [443, 329] on label at bounding box center [447, 333] width 8 height 8
click at [443, 330] on input "checkbox" at bounding box center [446, 333] width 7 height 7
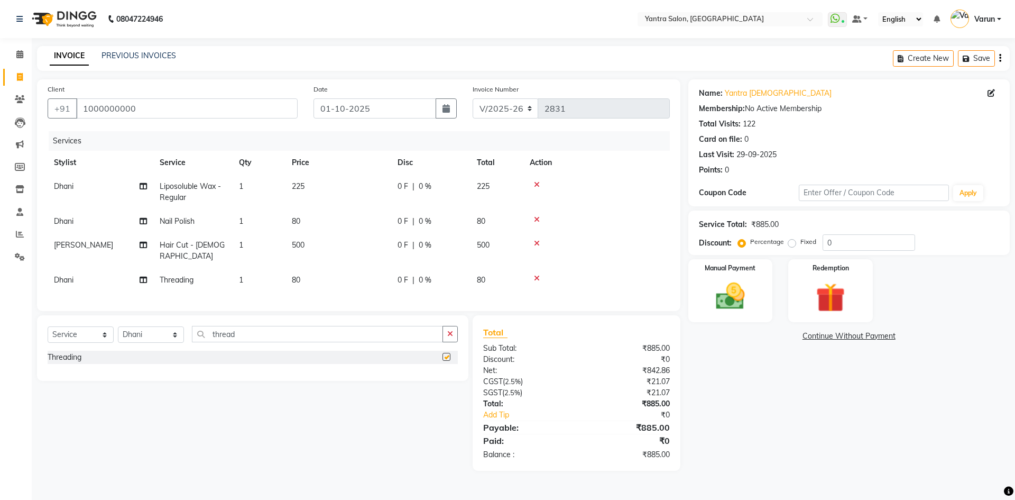
checkbox input "false"
click at [359, 268] on td "80" at bounding box center [338, 280] width 106 height 24
select select "86115"
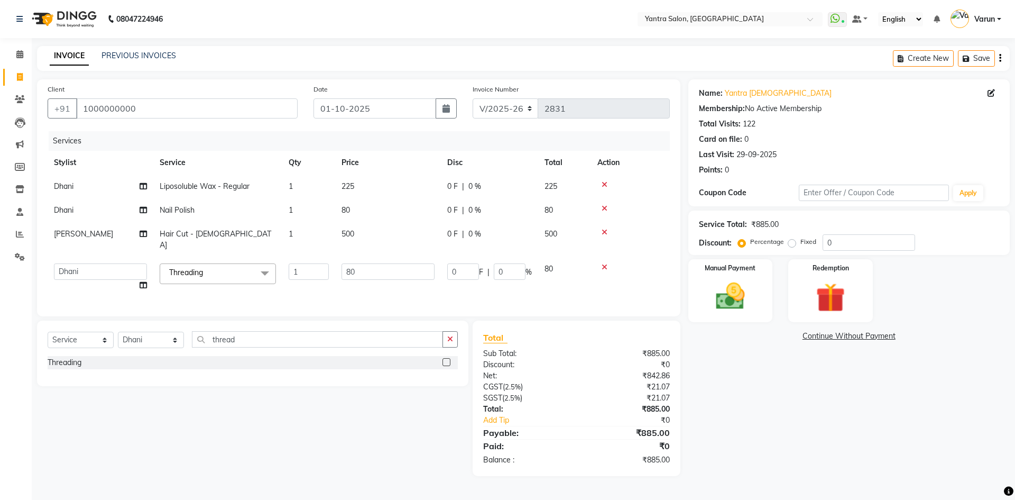
click at [359, 263] on input "80" at bounding box center [388, 271] width 93 height 16
type input "220"
click at [393, 192] on tr "Dhani Liposoluble Wax - Regular 1 225 0 F | 0 % 225" at bounding box center [359, 186] width 622 height 24
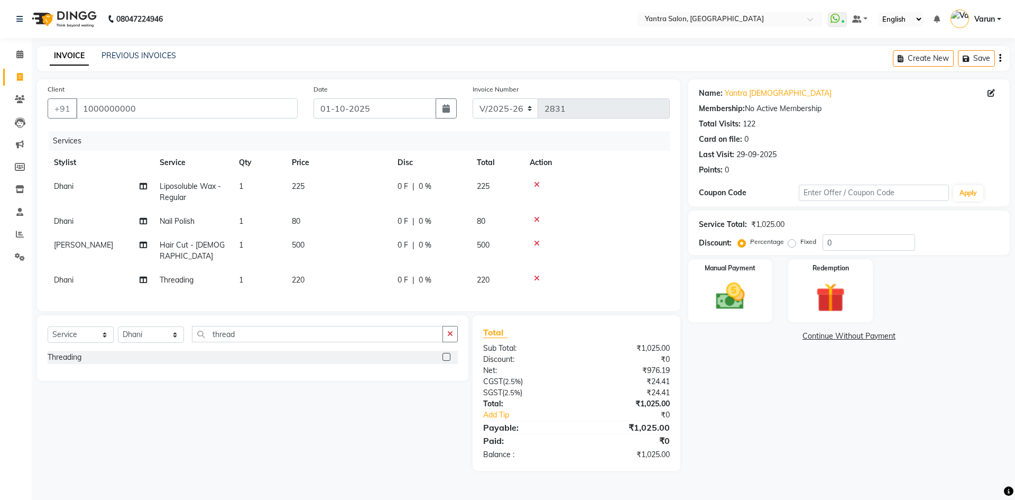
click at [365, 214] on td "80" at bounding box center [338, 221] width 106 height 24
select select "86115"
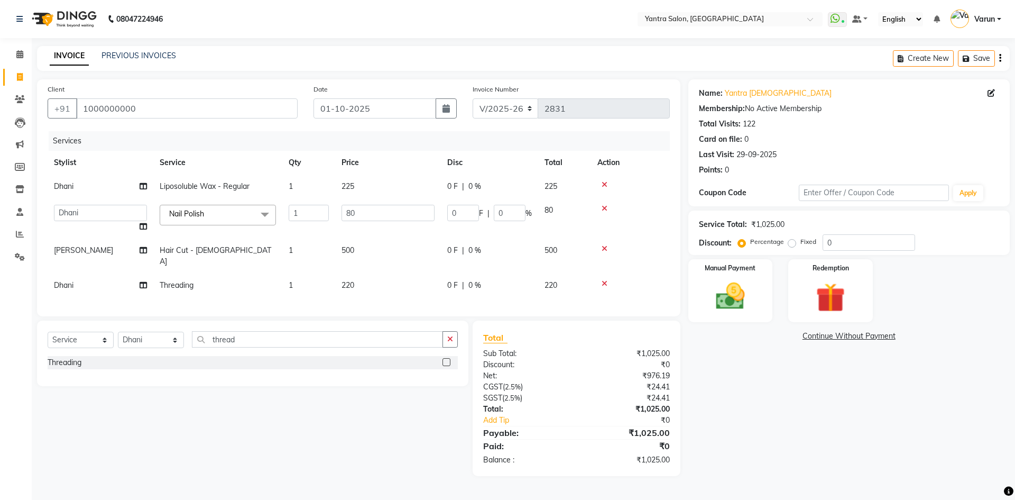
click at [365, 214] on input "80" at bounding box center [388, 213] width 93 height 16
type input "100"
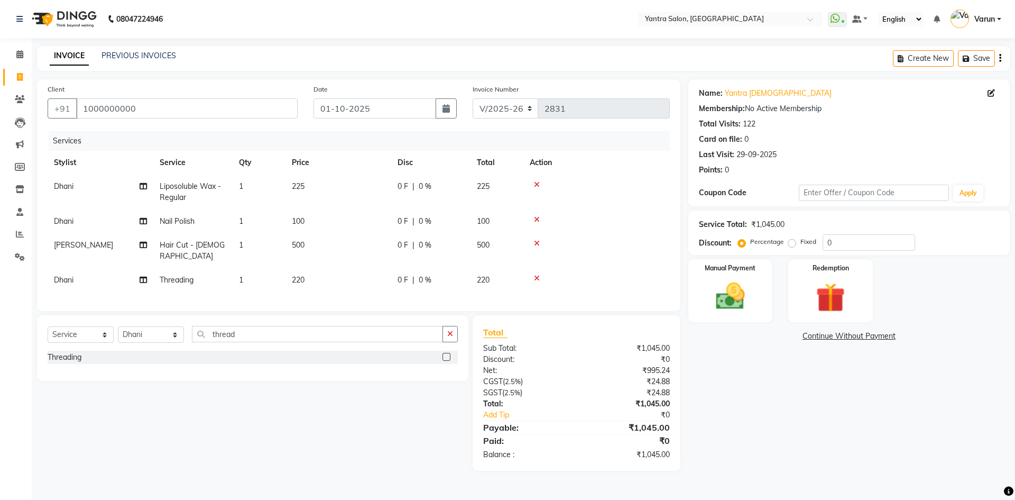
click at [395, 144] on div "Services" at bounding box center [363, 141] width 629 height 20
click at [825, 241] on input "0" at bounding box center [869, 242] width 93 height 16
type input "10"
click at [748, 298] on img at bounding box center [730, 296] width 49 height 35
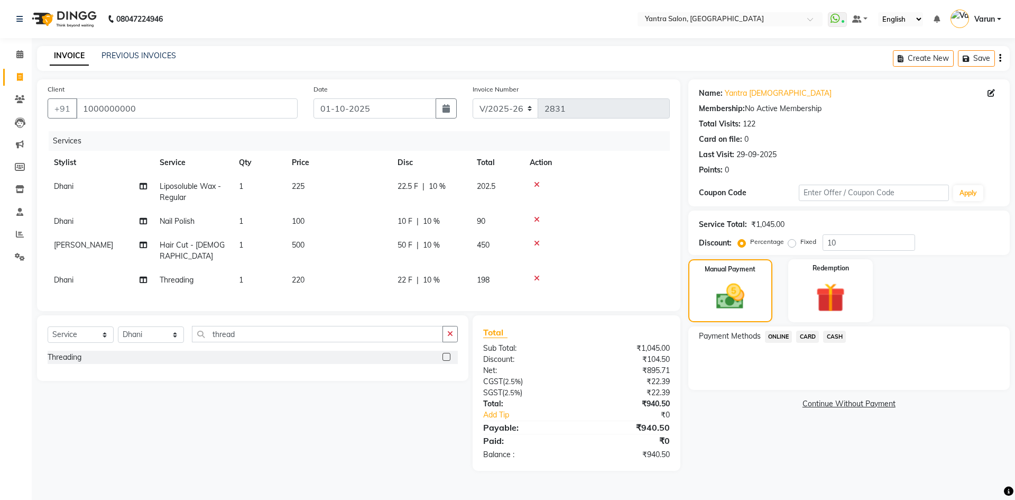
click at [825, 337] on span "CASH" at bounding box center [834, 336] width 23 height 12
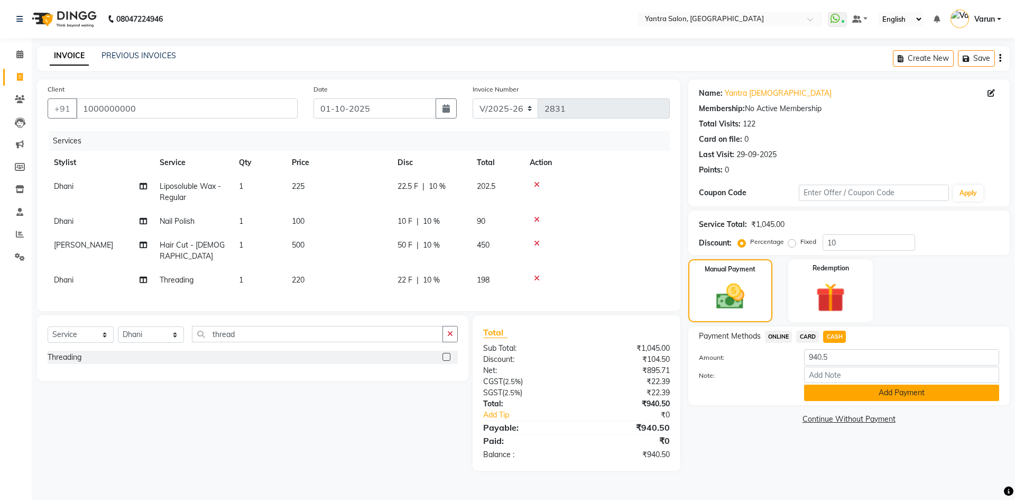
click at [834, 393] on button "Add Payment" at bounding box center [901, 392] width 195 height 16
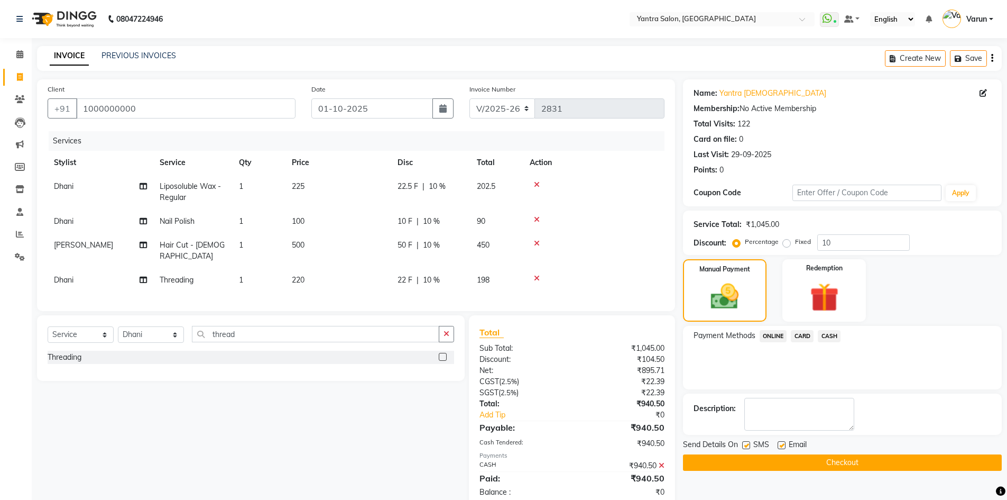
click at [776, 458] on button "Checkout" at bounding box center [842, 462] width 319 height 16
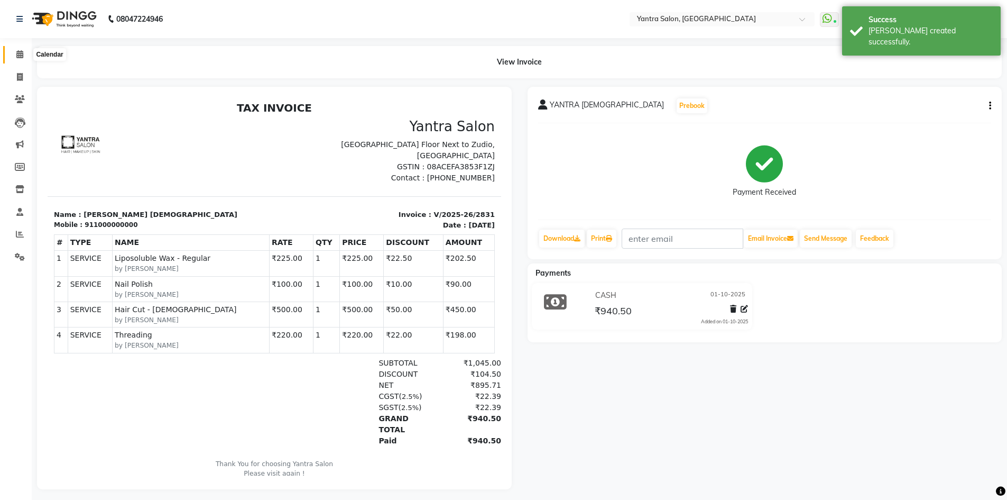
click at [15, 59] on span at bounding box center [20, 55] width 19 height 12
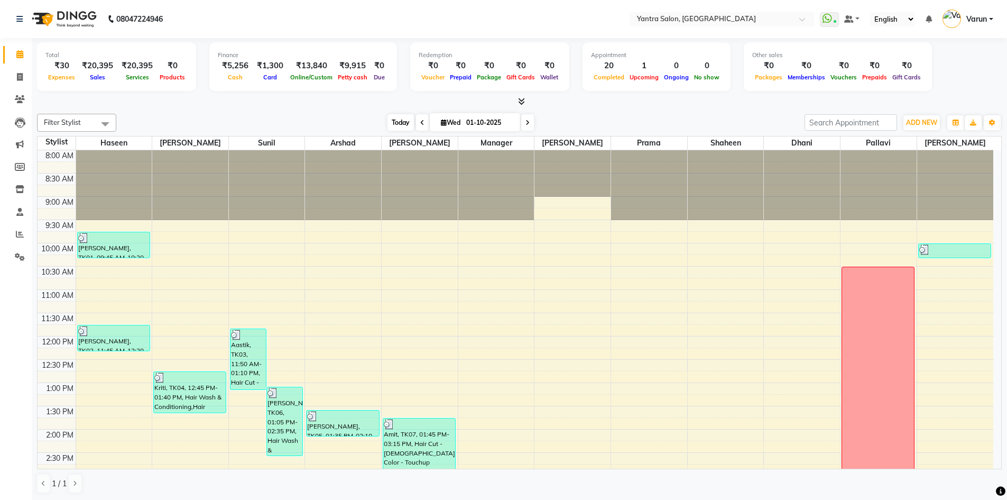
click at [388, 115] on span "Today" at bounding box center [401, 122] width 26 height 16
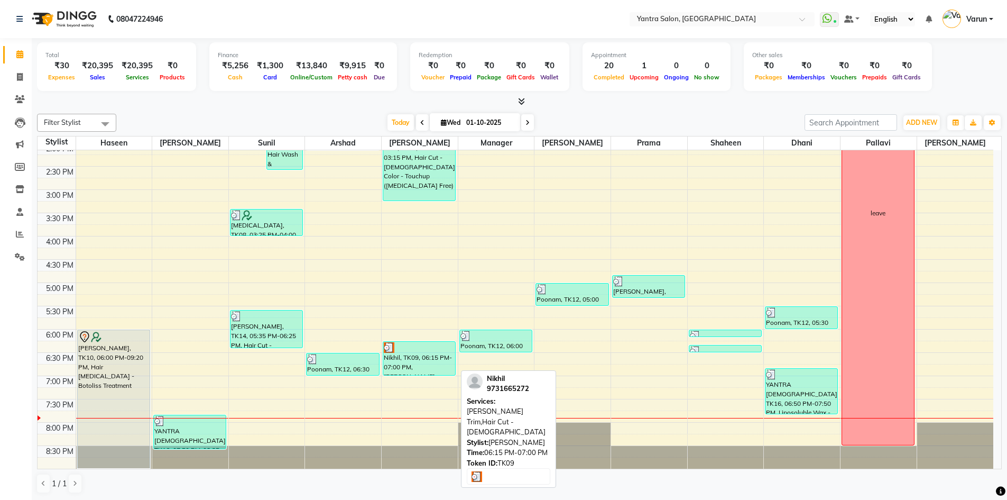
click at [411, 370] on div "Nikhil, TK09, 06:15 PM-07:00 PM, [PERSON_NAME] Trim,Hair Cut - [DEMOGRAPHIC_DAT…" at bounding box center [419, 358] width 72 height 33
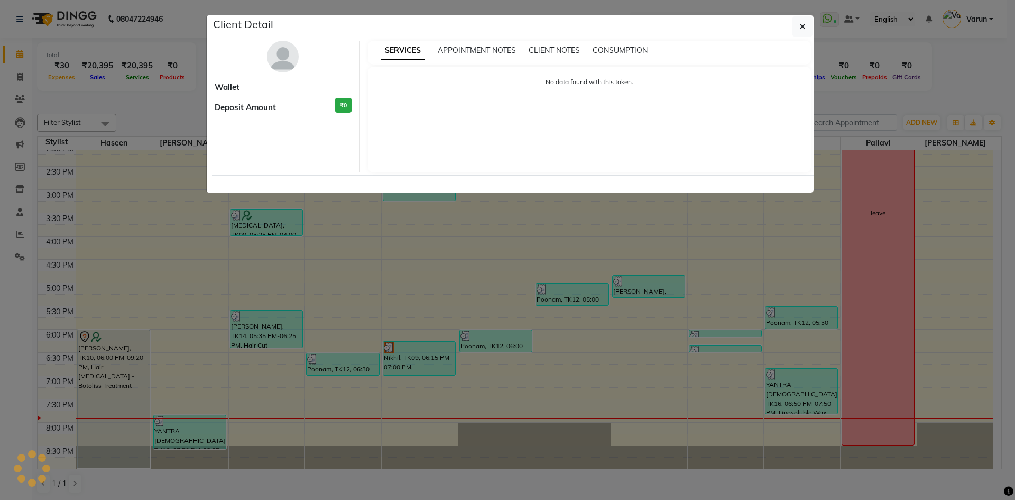
select select "3"
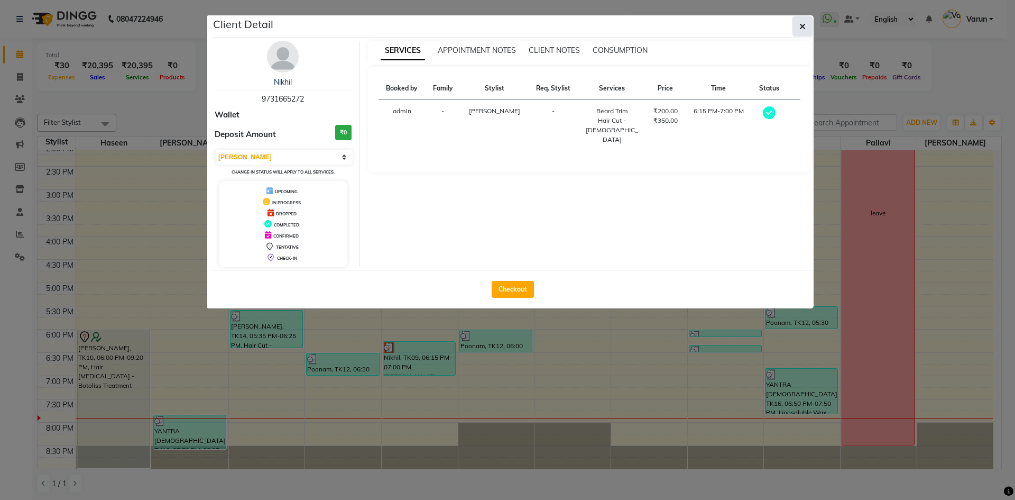
click at [803, 25] on icon "button" at bounding box center [802, 26] width 6 height 8
